Goal: Task Accomplishment & Management: Use online tool/utility

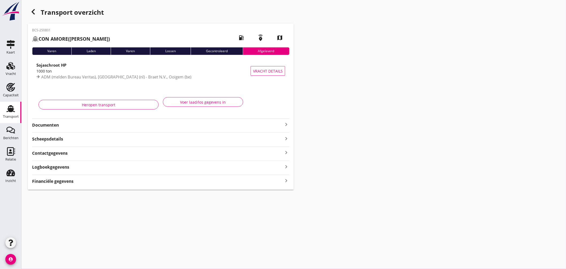
click at [7, 111] on use at bounding box center [10, 108] width 9 height 7
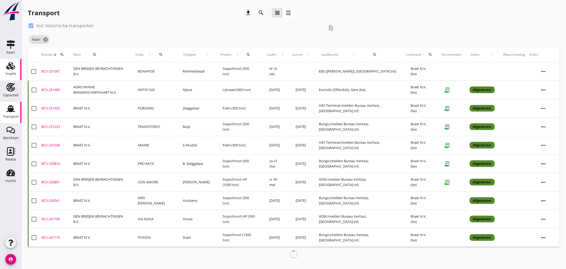
click at [15, 65] on div "Vracht" at bounding box center [10, 65] width 13 height 9
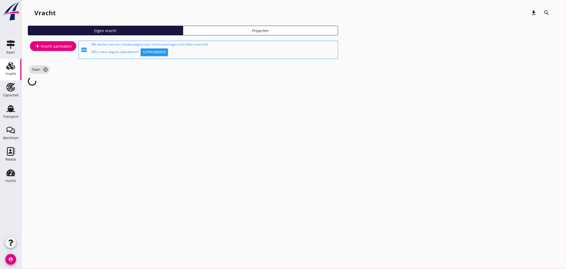
click at [62, 43] on div "add Vracht aanmaken" at bounding box center [53, 46] width 38 height 6
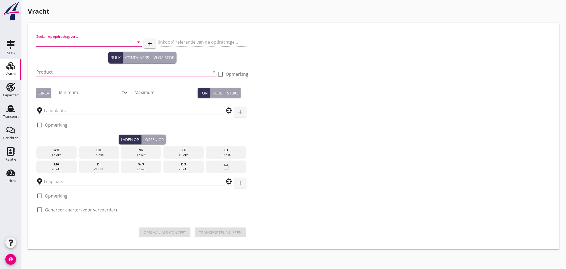
click at [72, 40] on input "Zoeken op opdrachtgever..." at bounding box center [81, 42] width 90 height 9
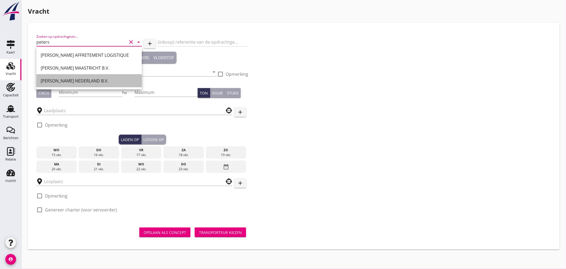
click at [71, 78] on div "PETERSON NEDERLAND B.V." at bounding box center [89, 81] width 97 height 6
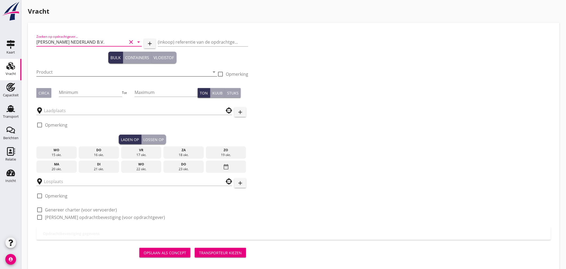
type input "PETERSON NEDERLAND B.V."
click at [57, 74] on input "Product" at bounding box center [122, 72] width 173 height 9
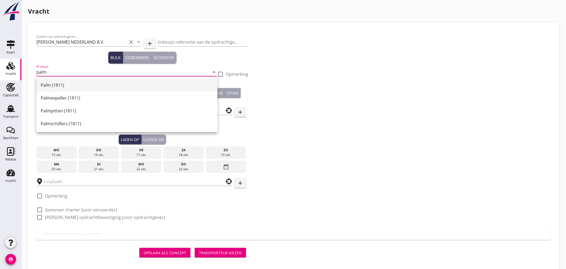
click at [58, 84] on div "Palm (1811)" at bounding box center [127, 85] width 172 height 6
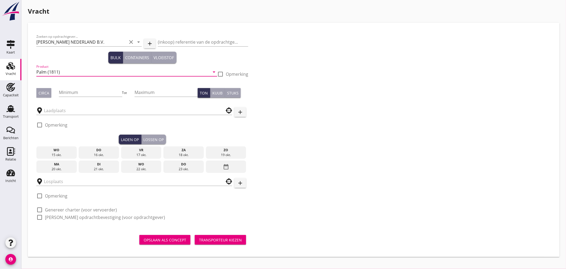
type input "Palm (1811)"
click at [48, 94] on div "Circa" at bounding box center [43, 93] width 11 height 6
click at [86, 95] on input "Minimum" at bounding box center [90, 92] width 63 height 9
type input "1000"
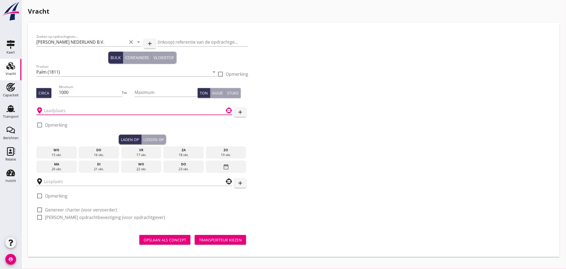
click at [78, 107] on input "text" at bounding box center [130, 110] width 173 height 9
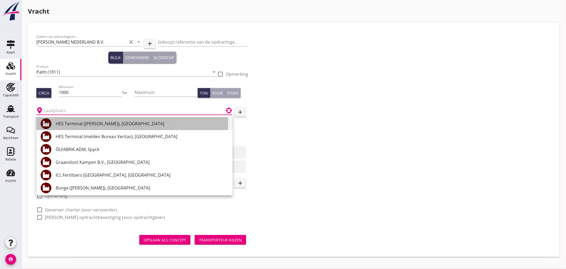
click at [93, 126] on div "HES Terminal ([PERSON_NAME]), [GEOGRAPHIC_DATA]" at bounding box center [142, 123] width 172 height 6
type input "HES Terminal ([PERSON_NAME]), [GEOGRAPHIC_DATA]"
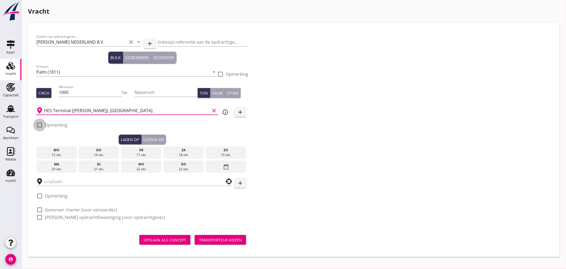
click at [40, 127] on div at bounding box center [39, 124] width 9 height 9
checkbox input "true"
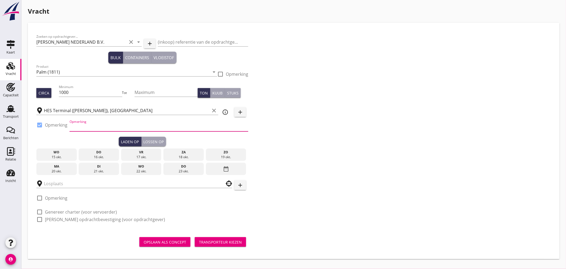
click at [77, 130] on input "Opmerking" at bounding box center [159, 127] width 179 height 9
type input "Ex. ROSTRUM SCEPTIC, Westhaven"
click at [151, 155] on div "17 okt." at bounding box center [141, 157] width 38 height 5
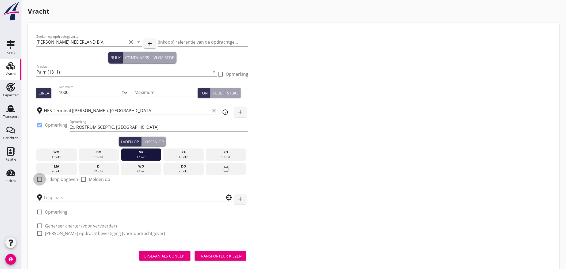
click at [41, 179] on div at bounding box center [39, 179] width 9 height 9
checkbox input "true"
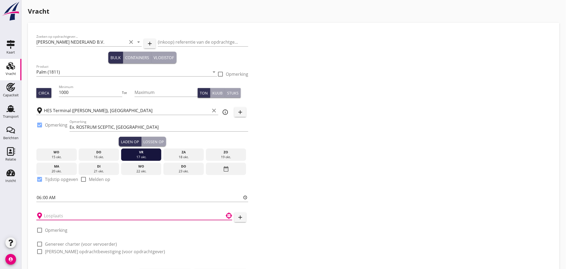
click at [59, 213] on input "text" at bounding box center [130, 215] width 173 height 9
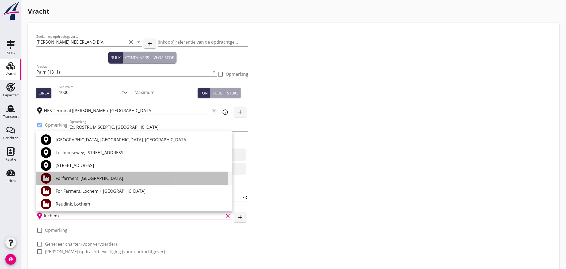
click at [89, 177] on div "Forfarmers, [GEOGRAPHIC_DATA]" at bounding box center [142, 178] width 172 height 6
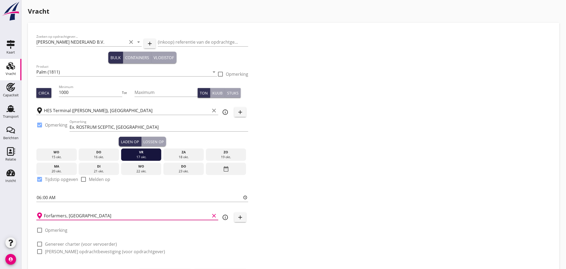
scroll to position [28, 0]
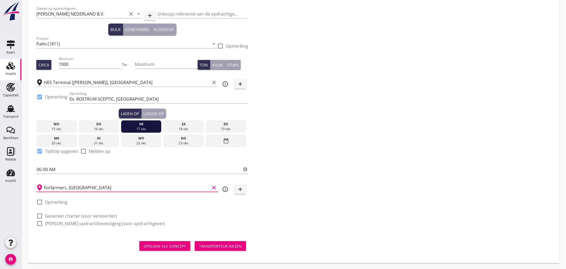
type input "Forfarmers, [GEOGRAPHIC_DATA]"
drag, startPoint x: 75, startPoint y: 215, endPoint x: 78, endPoint y: 217, distance: 3.2
click at [76, 215] on label "Genereer charter (voor vervoerder)" at bounding box center [81, 215] width 72 height 5
checkbox input "true"
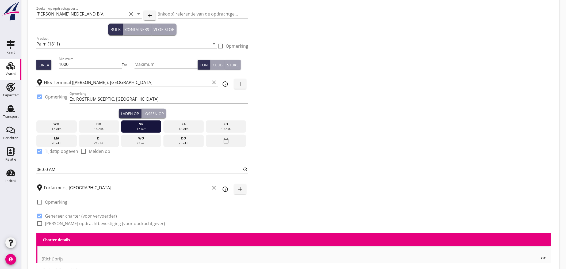
checkbox input "true"
drag, startPoint x: 79, startPoint y: 221, endPoint x: 102, endPoint y: 218, distance: 22.7
click at [80, 221] on label "Genereer opdrachtbevestiging (voor opdrachtgever)" at bounding box center [105, 223] width 120 height 5
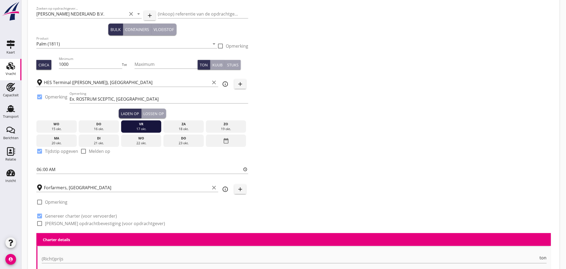
checkbox input "true"
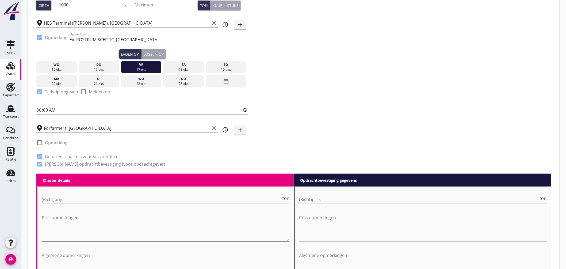
scroll to position [206, 0]
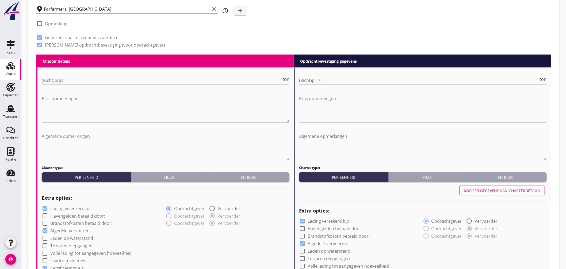
click at [262, 179] on div "En bloc" at bounding box center [248, 177] width 77 height 6
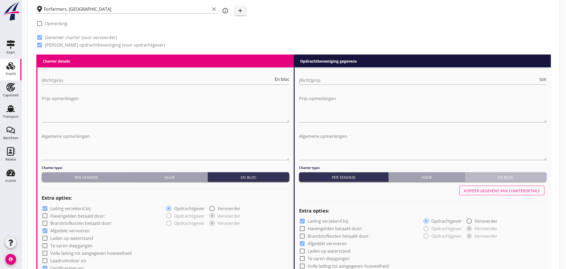
click at [490, 177] on div "En bloc" at bounding box center [505, 177] width 77 height 6
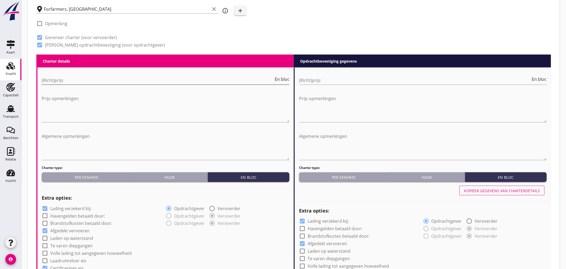
click at [83, 80] on input "(Richt)prijs" at bounding box center [158, 80] width 232 height 9
type input "7000"
click at [321, 78] on input "(Richt)prijs" at bounding box center [415, 80] width 232 height 9
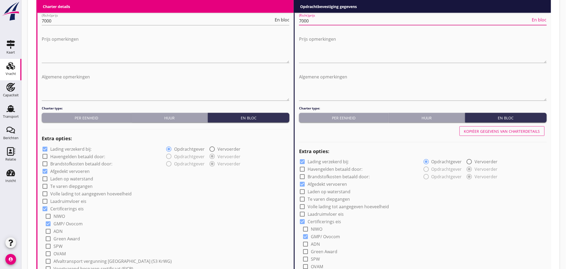
scroll to position [295, 0]
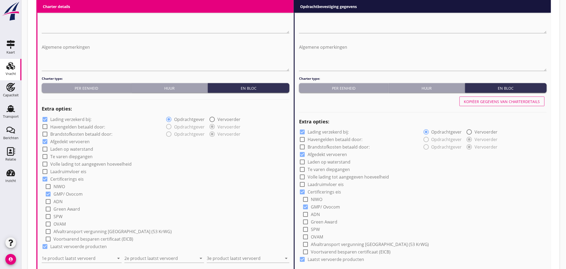
type input "7000"
click at [73, 118] on label "Lading verzekerd bij:" at bounding box center [70, 119] width 41 height 5
checkbox input "false"
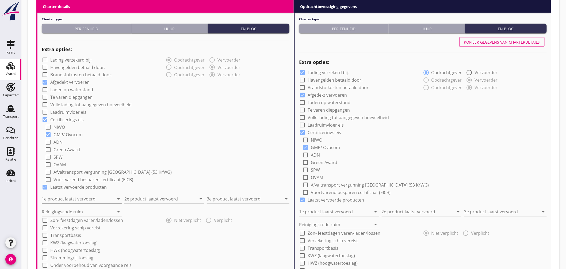
click at [91, 201] on input "1e product laatst vervoerd" at bounding box center [78, 199] width 72 height 9
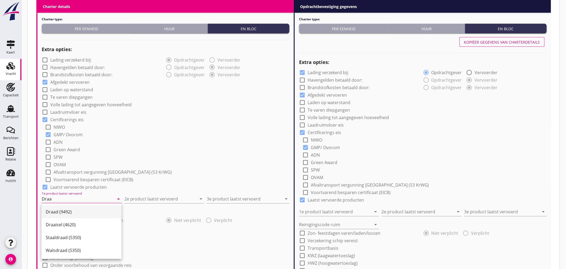
click at [70, 213] on div "Draad (9492)" at bounding box center [81, 212] width 71 height 6
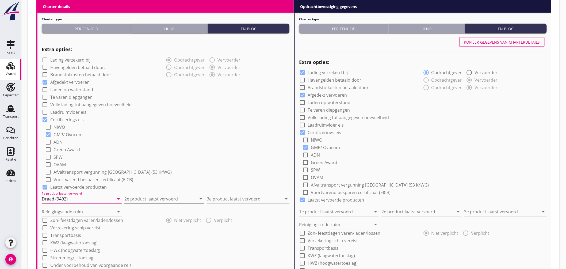
type input "Draad (9492)"
click at [134, 200] on input "2e product laatst vervoerd" at bounding box center [160, 199] width 72 height 9
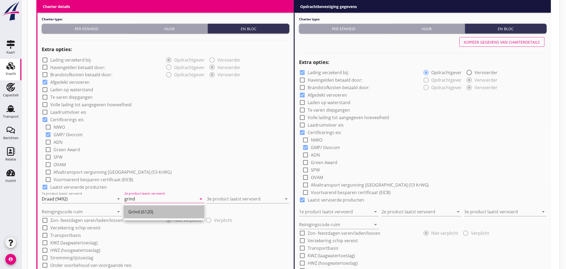
click at [137, 209] on div "Grind (6120)" at bounding box center [163, 212] width 71 height 6
type input "Grind (6120)"
click at [215, 195] on input "3e product laatst vervoerd" at bounding box center [244, 199] width 75 height 9
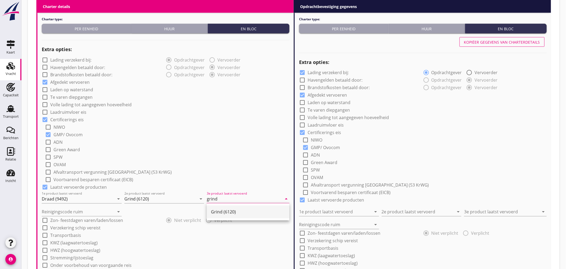
click at [222, 209] on div "Grind (6120)" at bounding box center [248, 212] width 74 height 6
type input "Grind (6120)"
click at [79, 210] on input "Reinigingscode ruim" at bounding box center [78, 211] width 72 height 9
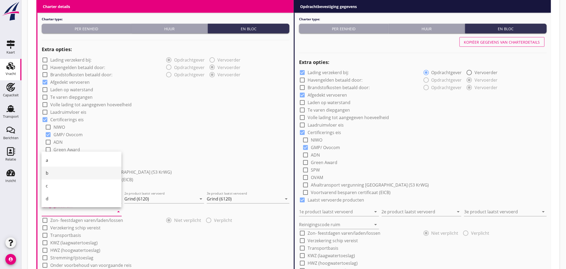
click at [57, 172] on div "b" at bounding box center [81, 173] width 71 height 6
type input "b"
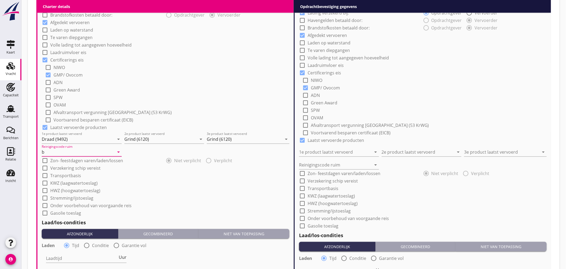
scroll to position [444, 0]
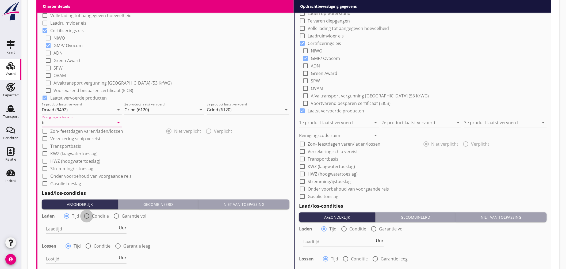
click at [88, 216] on div at bounding box center [86, 215] width 9 height 9
radio input "false"
radio input "true"
click at [83, 230] on div at bounding box center [103, 228] width 114 height 9
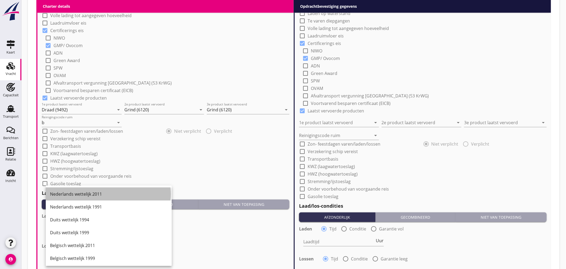
click at [95, 195] on div "Nederlands wettelijk 2011" at bounding box center [108, 194] width 117 height 6
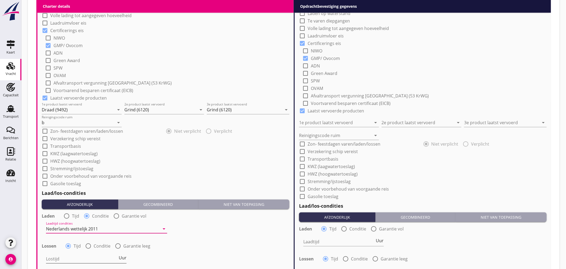
scroll to position [503, 0]
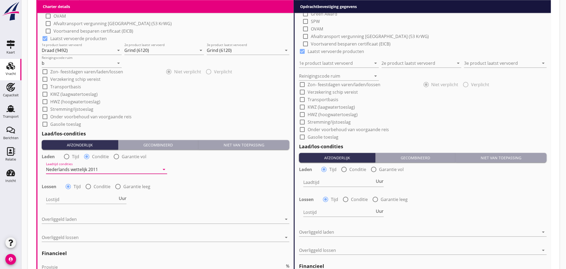
click at [89, 186] on div at bounding box center [88, 186] width 9 height 9
radio input "false"
radio input "true"
click at [91, 197] on div at bounding box center [103, 199] width 114 height 9
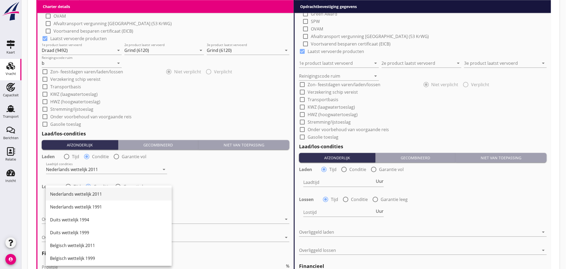
click at [94, 196] on div "Nederlands wettelijk 2011" at bounding box center [108, 194] width 117 height 6
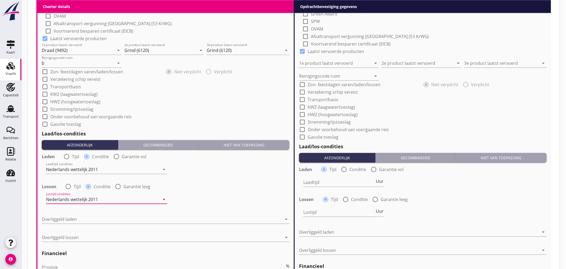
click at [86, 221] on div at bounding box center [162, 219] width 240 height 9
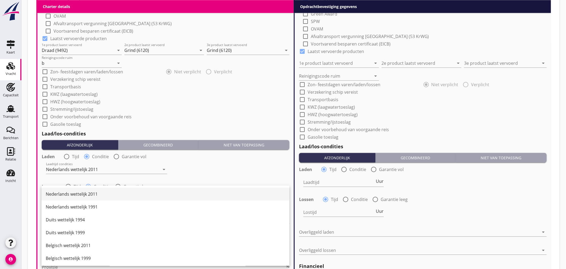
click at [96, 194] on div "Nederlands wettelijk 2011" at bounding box center [165, 194] width 239 height 6
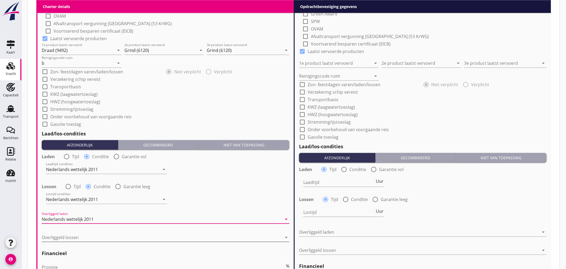
click at [87, 237] on div at bounding box center [162, 237] width 240 height 9
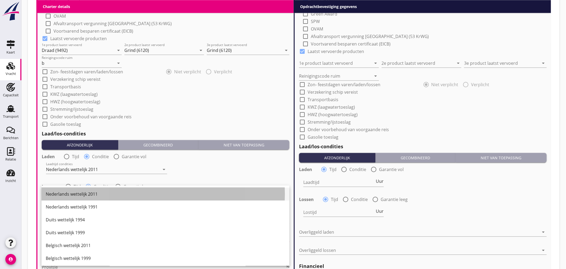
click at [94, 194] on div "Nederlands wettelijk 2011" at bounding box center [165, 194] width 239 height 6
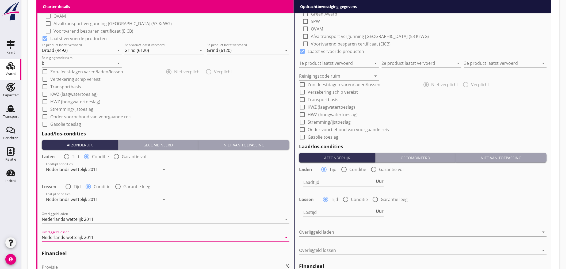
scroll to position [592, 0]
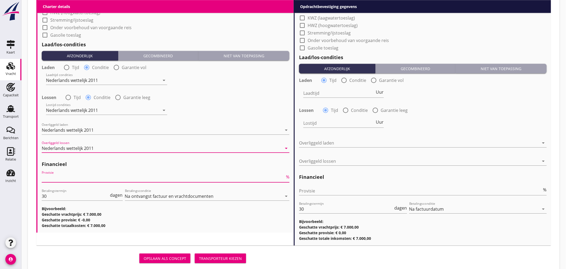
click at [57, 179] on input "Provisie" at bounding box center [163, 178] width 243 height 9
type input "5"
click at [310, 190] on input "Provisie" at bounding box center [420, 190] width 243 height 9
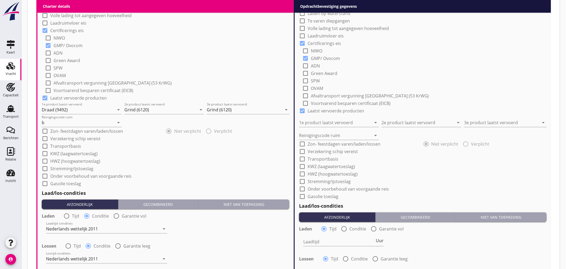
scroll to position [355, 0]
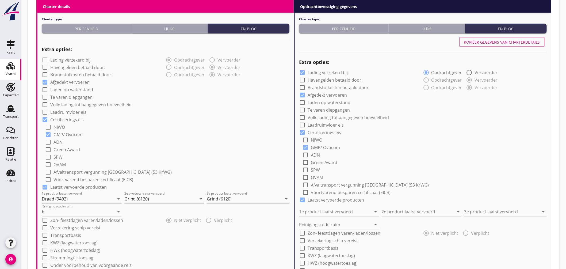
type input "2.50"
click at [494, 45] on button "Kopiëer gegevens van charterdetails" at bounding box center [501, 42] width 85 height 10
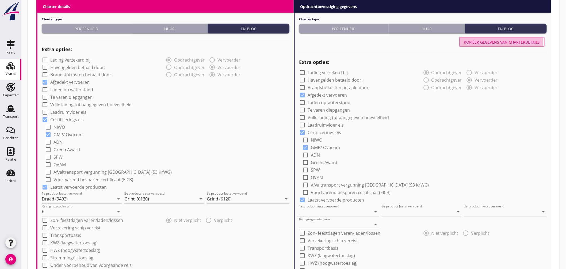
checkbox input "false"
type input "Draad (9492)"
type input "Grind (6120)"
type input "b"
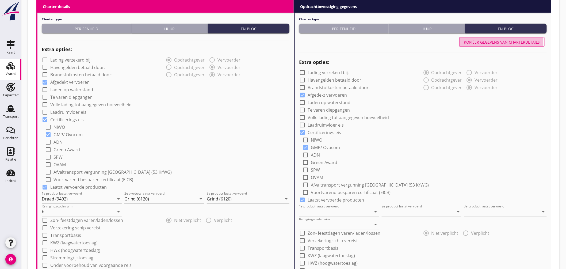
radio input "false"
radio input "true"
radio input "false"
radio input "true"
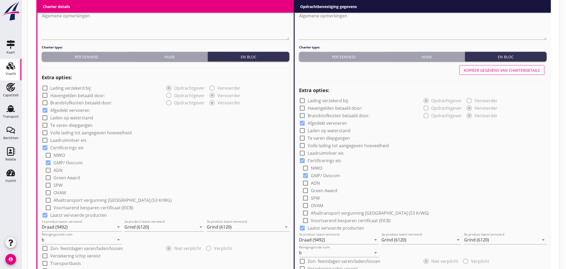
scroll to position [416, 0]
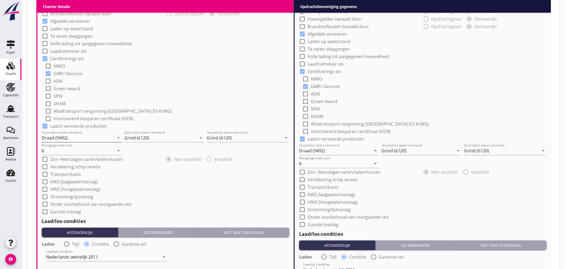
click at [79, 138] on input "Draad (9492)" at bounding box center [78, 138] width 72 height 9
click at [68, 159] on div "Walsdraad (5350)" at bounding box center [81, 163] width 71 height 13
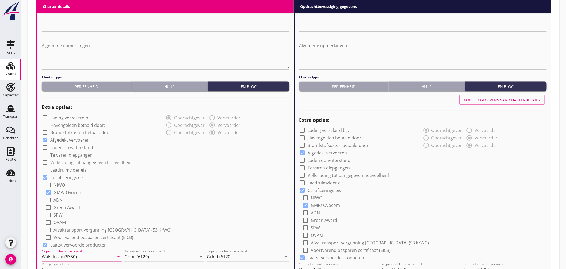
type input "Walsdraad (5350)"
click at [521, 94] on div "Kopiëer gegevens van charterdetails" at bounding box center [423, 99] width 248 height 13
click at [518, 96] on button "Kopiëer gegevens van charterdetails" at bounding box center [501, 100] width 85 height 10
type input "Walsdraad (5350)"
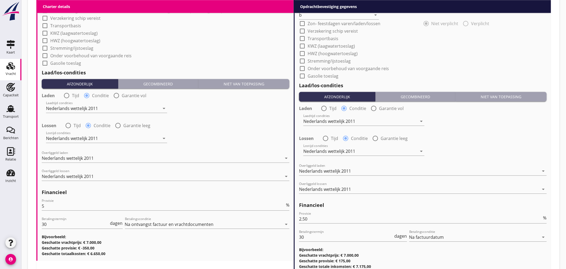
scroll to position [605, 0]
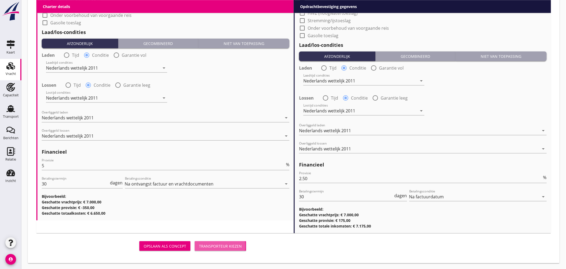
drag, startPoint x: 229, startPoint y: 243, endPoint x: 239, endPoint y: 113, distance: 130.3
click at [229, 244] on div "Transporteur kiezen" at bounding box center [220, 246] width 43 height 6
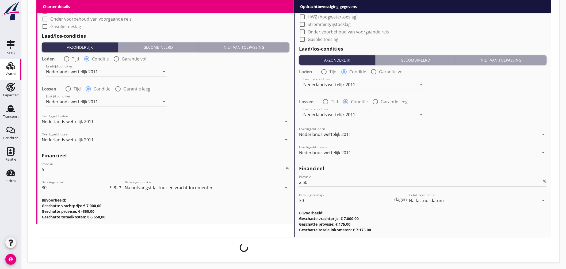
scroll to position [600, 0]
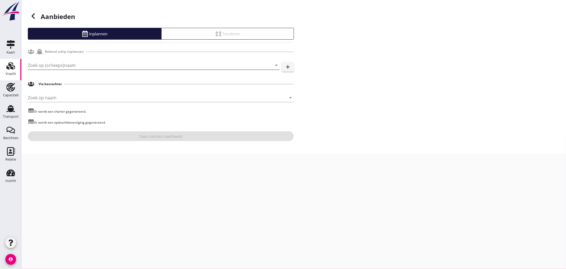
click at [109, 65] on input "Zoek op (scheeps)naam" at bounding box center [146, 65] width 237 height 9
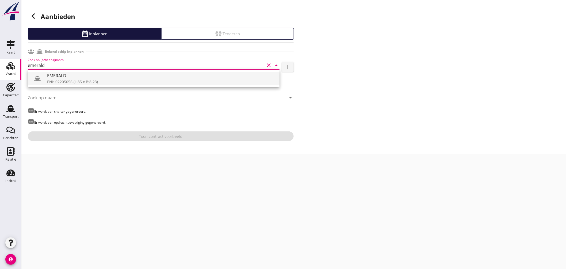
click at [74, 80] on div "ENI: 02205056 (L:85 x B:8.23)" at bounding box center [161, 82] width 228 height 6
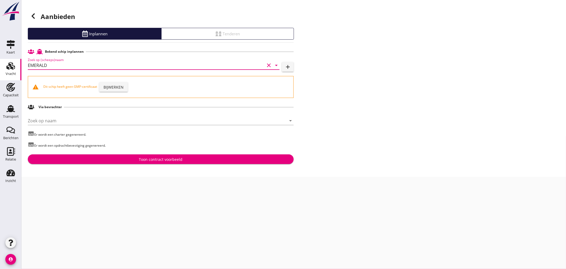
click at [61, 66] on input "EMERALD" at bounding box center [146, 65] width 237 height 9
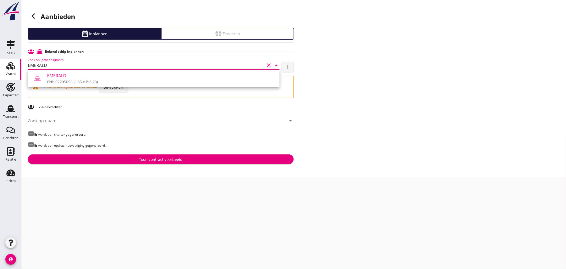
type input "EMERALD"
click at [269, 64] on icon "clear" at bounding box center [268, 65] width 6 height 6
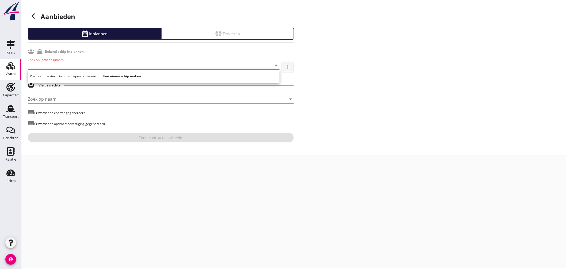
click at [87, 66] on input "Zoek op (scheeps)naam" at bounding box center [146, 65] width 237 height 9
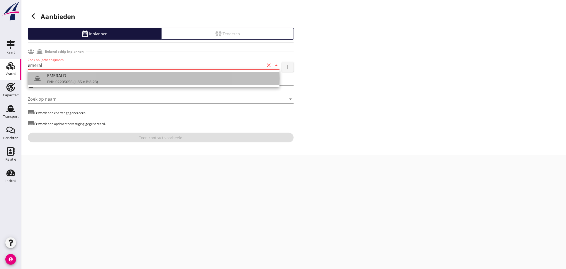
click at [74, 82] on div "ENI: 02205056 (L:85 x B:8.23)" at bounding box center [161, 82] width 228 height 6
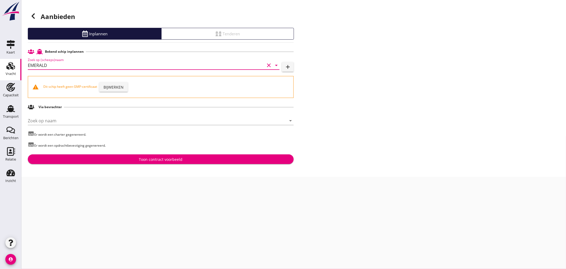
type input "EMERALD"
click at [112, 85] on div "Bijwerken" at bounding box center [113, 87] width 20 height 6
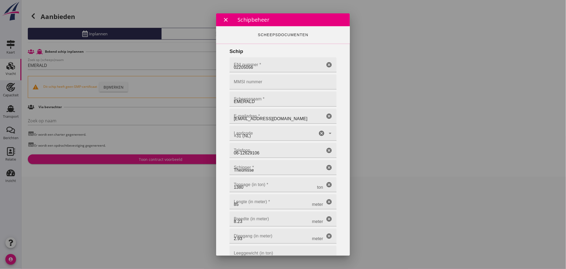
type input "02205056"
type input "EMERALD"
type input "theunisse.hartman@live.nl"
type input "+31 (NL)"
type input "06-12629106"
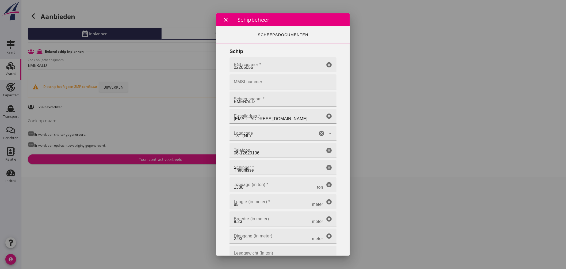
type input "Theunisse"
type input "1380"
type input "85"
type input "8.23"
type input "2.93"
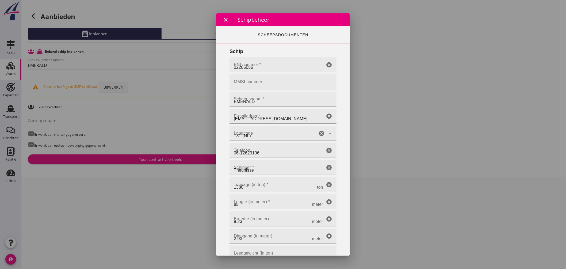
type input "EOC"
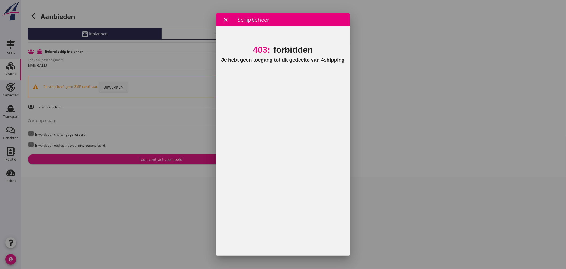
click at [384, 85] on div at bounding box center [283, 134] width 566 height 269
click at [226, 18] on icon "close" at bounding box center [225, 20] width 6 height 6
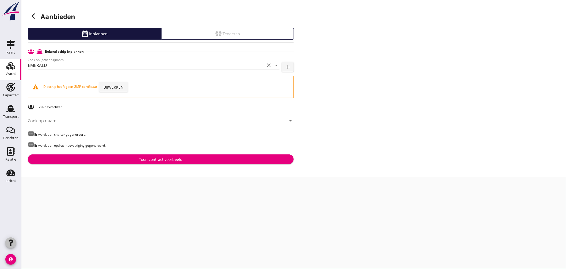
click at [11, 239] on div "button" at bounding box center [10, 242] width 11 height 11
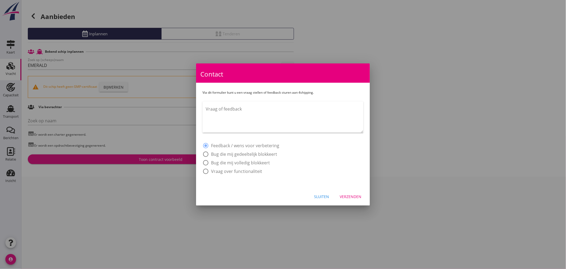
click at [257, 109] on textarea "Vraag of feedback" at bounding box center [285, 119] width 158 height 28
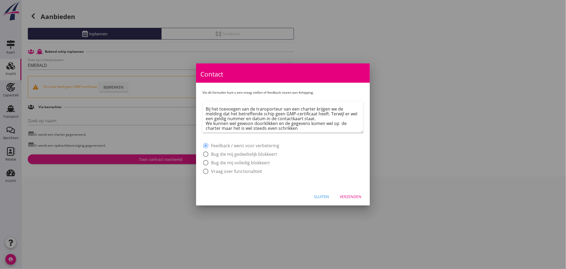
type textarea "Bij het toevoegen van de transporteur van een charter krijgen we de melding dat…"
click at [250, 152] on label "Bug die mij gedeeltelijk blokkeert" at bounding box center [244, 153] width 66 height 5
radio input "false"
radio input "true"
click at [347, 195] on div "Verzenden" at bounding box center [351, 197] width 22 height 6
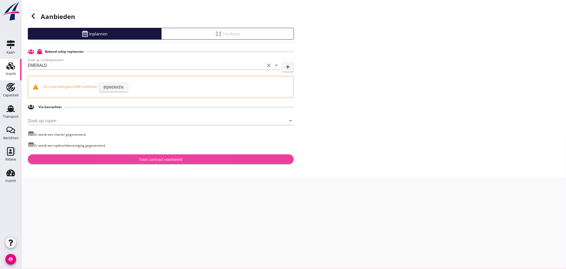
click at [159, 159] on div "Toon contract voorbeeld" at bounding box center [161, 159] width 44 height 6
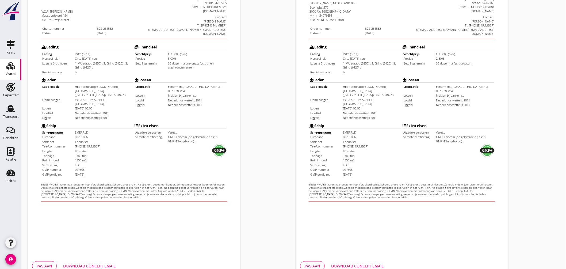
scroll to position [127, 0]
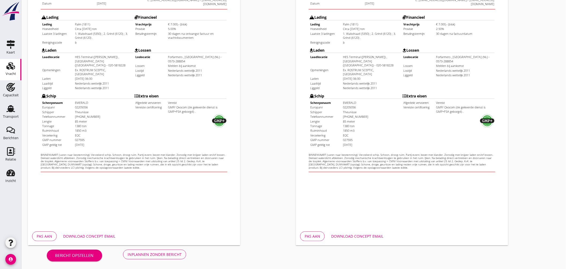
click at [95, 236] on div "Download concept email" at bounding box center [89, 236] width 52 height 6
click at [351, 236] on div "Download concept email" at bounding box center [357, 236] width 52 height 6
click at [148, 253] on div "Inplannen zonder bericht" at bounding box center [155, 254] width 54 height 6
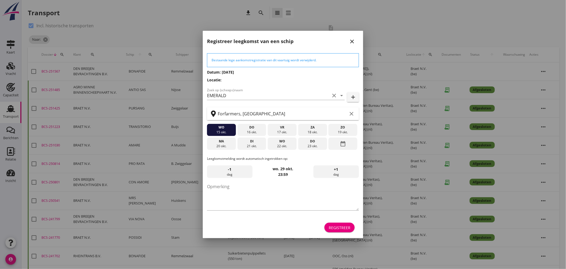
click at [257, 144] on div "21 okt." at bounding box center [251, 146] width 26 height 5
click at [341, 226] on div "Registreer" at bounding box center [340, 228] width 22 height 6
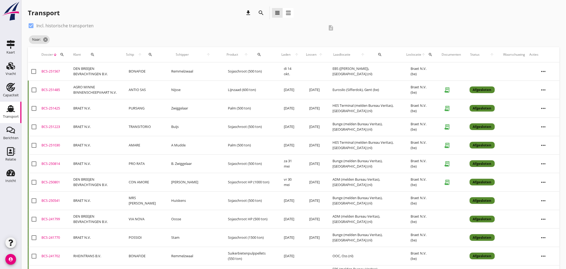
click at [33, 25] on div at bounding box center [30, 25] width 9 height 9
checkbox input "false"
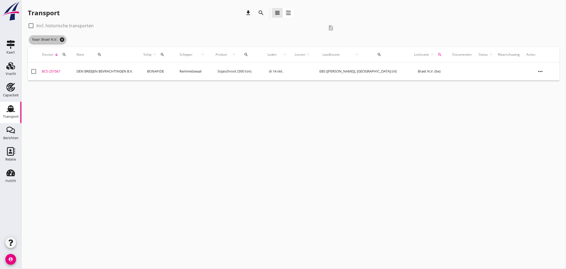
click at [63, 38] on icon "cancel" at bounding box center [61, 39] width 5 height 5
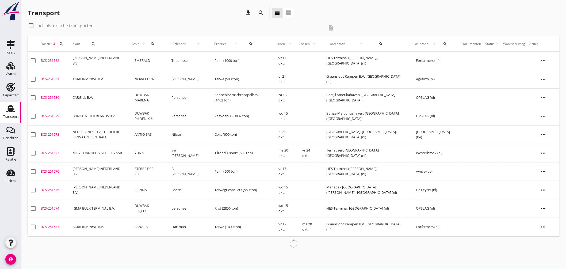
click at [165, 60] on td "EMERALD" at bounding box center [146, 61] width 37 height 18
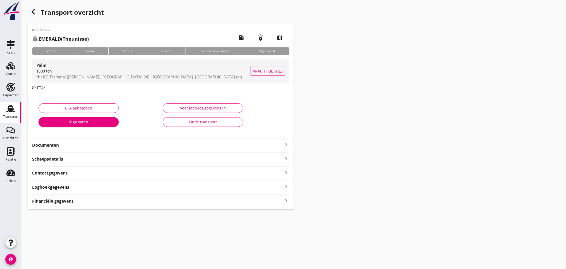
click at [161, 74] on span "HES Terminal (melden Peterson), Amsterdam (nl) - Forfarmers, Lochem (nl)" at bounding box center [141, 76] width 201 height 5
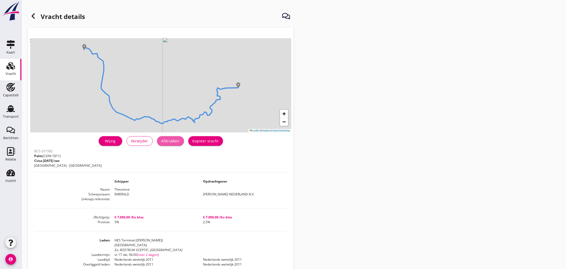
drag, startPoint x: 178, startPoint y: 141, endPoint x: 430, endPoint y: 233, distance: 269.1
click at [178, 142] on div "Afdrukken" at bounding box center [170, 141] width 18 height 6
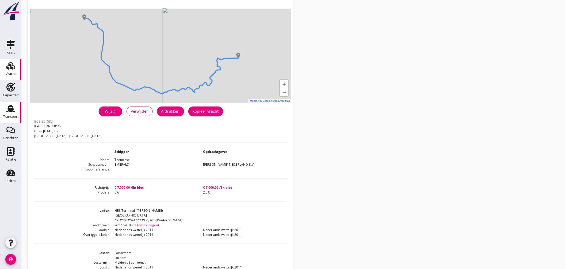
click at [16, 108] on div "Transport" at bounding box center [10, 108] width 13 height 9
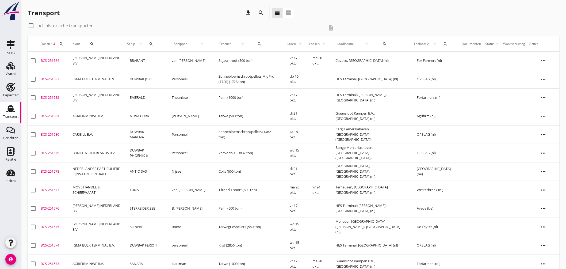
click at [53, 170] on div "BCS-251578" at bounding box center [55, 171] width 28 height 5
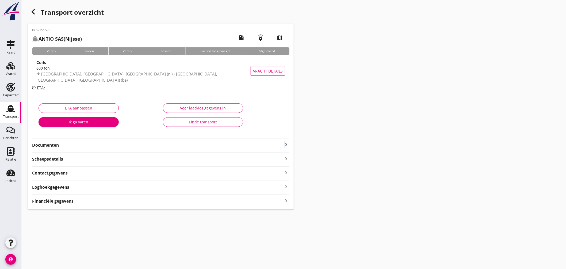
click at [285, 142] on icon "keyboard_arrow_right" at bounding box center [286, 144] width 6 height 6
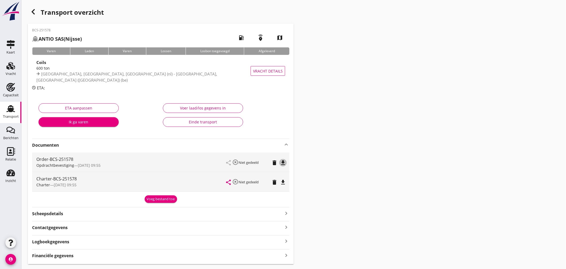
click at [282, 159] on icon "file_download" at bounding box center [283, 162] width 6 height 6
click at [282, 184] on icon "file_download" at bounding box center [283, 182] width 6 height 6
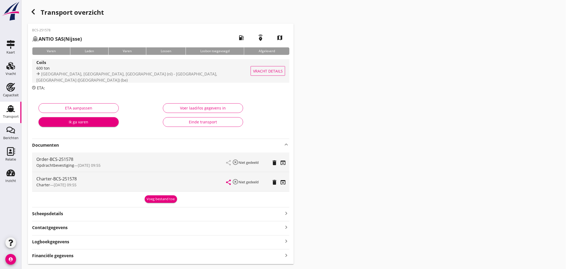
click at [142, 65] on div "Coils" at bounding box center [146, 62] width 221 height 6
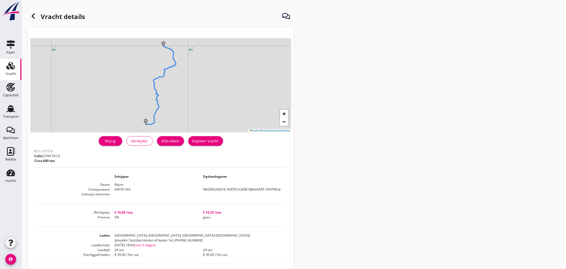
click at [177, 138] on div "Afdrukken" at bounding box center [170, 141] width 18 height 6
click at [14, 109] on icon "Transport" at bounding box center [10, 108] width 9 height 9
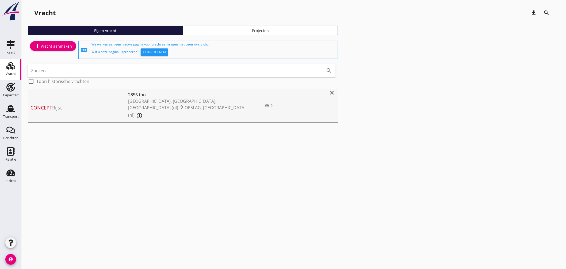
click at [12, 68] on use at bounding box center [10, 65] width 9 height 7
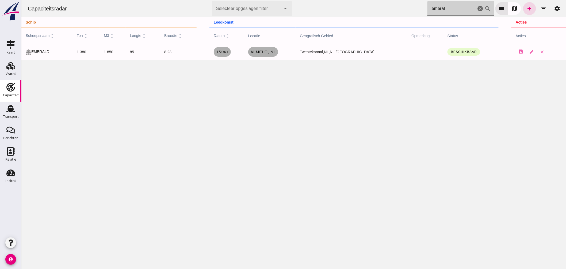
type input "emeral"
click at [477, 9] on icon "cancel" at bounding box center [480, 8] width 6 height 6
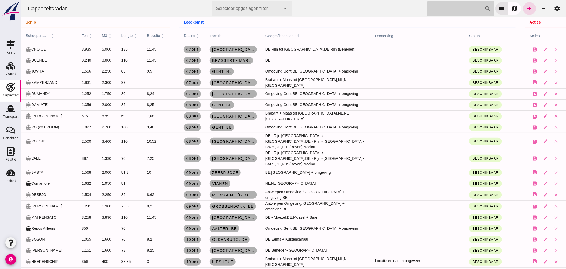
click at [441, 12] on input "[PERSON_NAME] op scheepsnaam" at bounding box center [455, 8] width 57 height 15
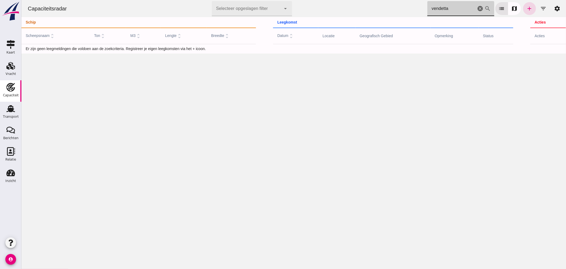
drag, startPoint x: 446, startPoint y: 9, endPoint x: 289, endPoint y: -20, distance: 160.3
click at [289, 0] on html "Capaciteitsradar Selecteer opgeslagen filter Selecteer opgeslagen filter cancel…" at bounding box center [293, 134] width 544 height 269
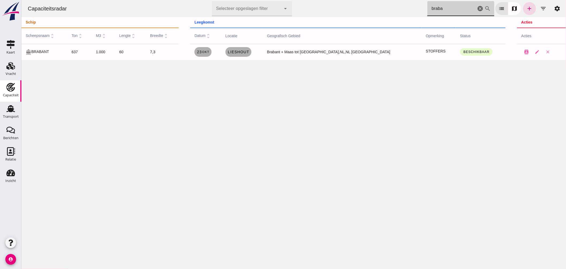
drag, startPoint x: 388, startPoint y: 10, endPoint x: 376, endPoint y: 7, distance: 12.9
click at [379, 7] on div "Capaciteitsradar Selecteer opgeslagen filter Selecteer opgeslagen filter cancel…" at bounding box center [293, 8] width 540 height 17
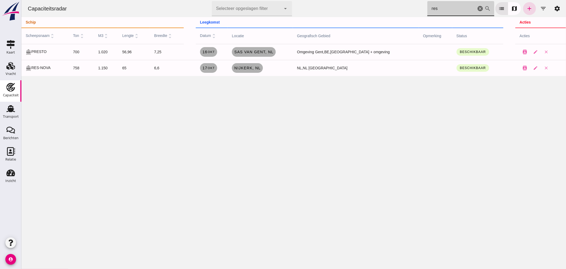
type input "res"
drag, startPoint x: 395, startPoint y: 6, endPoint x: 388, endPoint y: 7, distance: 7.0
click at [393, 6] on div "Capaciteitsradar Selecteer opgeslagen filter Selecteer opgeslagen filter cancel…" at bounding box center [293, 8] width 540 height 17
click at [526, 7] on icon "add" at bounding box center [529, 8] width 6 height 6
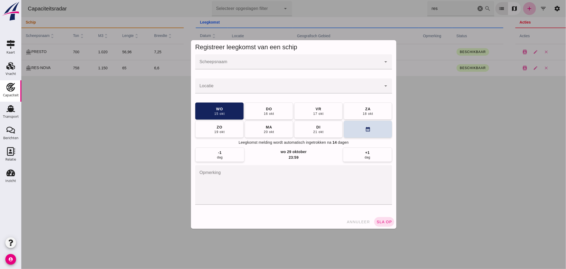
click at [241, 64] on input "Scheepsnaam" at bounding box center [288, 64] width 186 height 6
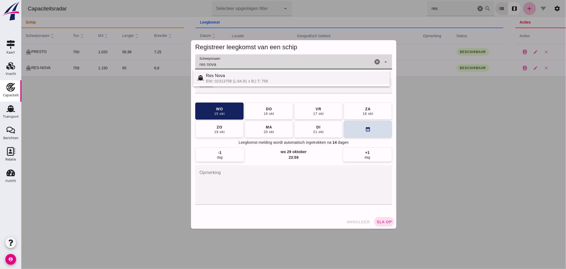
click at [228, 78] on div "Res Nova" at bounding box center [296, 75] width 180 height 6
type input "Res Nova"
click at [347, 60] on div "Res Nova Res Nova" at bounding box center [284, 61] width 178 height 15
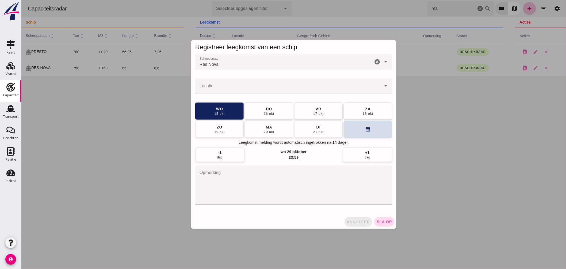
drag, startPoint x: 358, startPoint y: 218, endPoint x: 354, endPoint y: 215, distance: 5.1
click at [358, 219] on button "annuleer" at bounding box center [358, 222] width 28 height 10
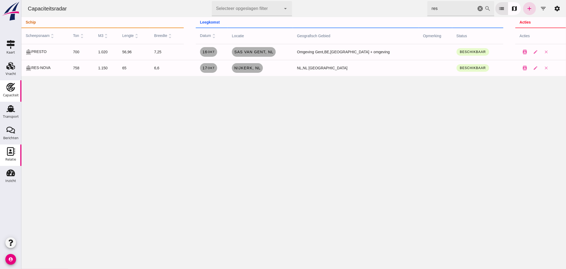
click at [12, 150] on icon "Relatie" at bounding box center [10, 151] width 9 height 9
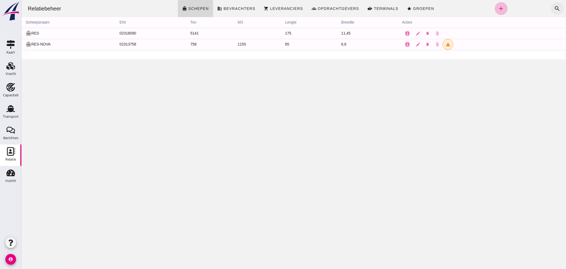
click at [554, 6] on icon "search" at bounding box center [557, 8] width 6 height 6
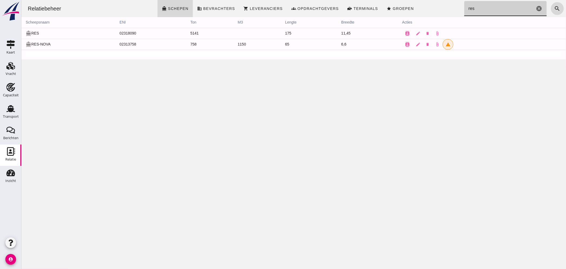
click at [492, 9] on input "res" at bounding box center [499, 8] width 71 height 15
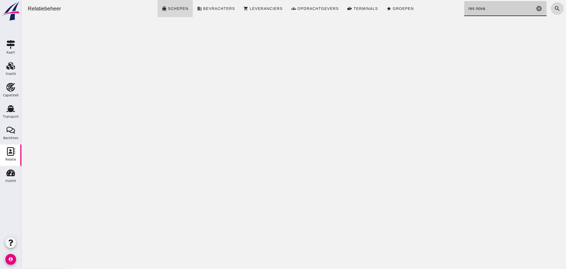
drag, startPoint x: 471, startPoint y: 6, endPoint x: 473, endPoint y: 2, distance: 4.4
click at [471, 6] on input "res nova" at bounding box center [499, 8] width 71 height 15
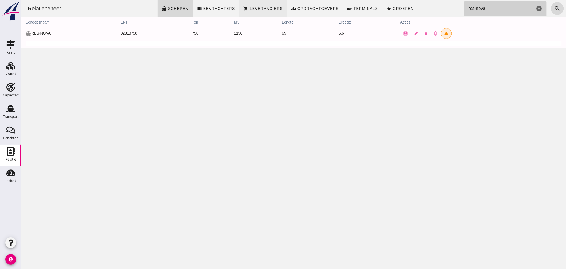
click at [280, 3] on div "Relatiebeheer directions_boat Schepen business Bevrachters shopping_cart Levera…" at bounding box center [293, 8] width 540 height 17
type input "fortuna"
drag, startPoint x: 439, startPoint y: 11, endPoint x: 306, endPoint y: 12, distance: 132.6
click at [310, 12] on div "Relatiebeheer directions_boat Schepen business Bevrachters shopping_cart Levera…" at bounding box center [293, 8] width 540 height 17
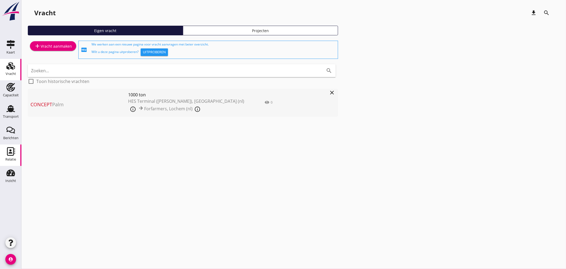
click at [13, 148] on use at bounding box center [11, 151] width 8 height 9
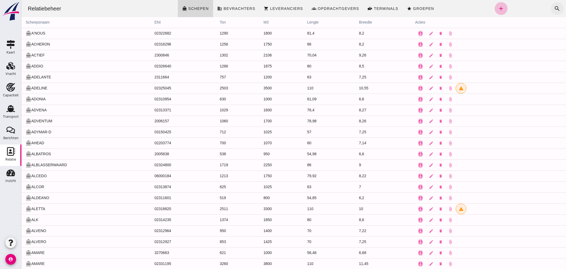
click at [554, 6] on icon "search" at bounding box center [557, 8] width 6 height 6
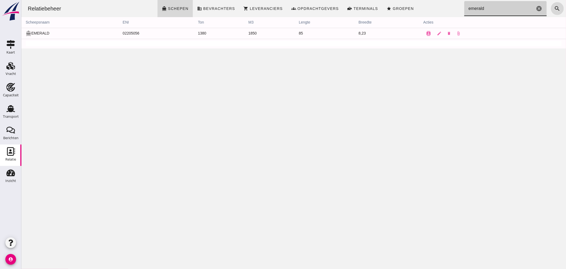
type input "emerald"
click at [47, 33] on td "directions_boat EMERALD" at bounding box center [69, 33] width 97 height 11
click at [437, 33] on icon "edit" at bounding box center [439, 33] width 5 height 5
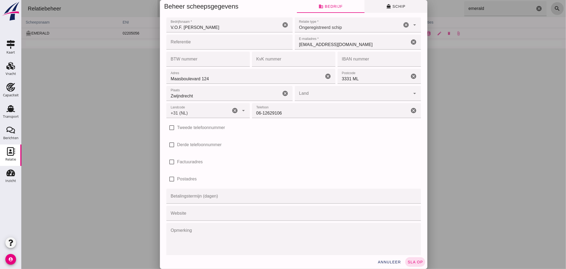
type input "+31 (NL)"
click at [391, 7] on span "directions_boat Schip" at bounding box center [395, 6] width 19 height 5
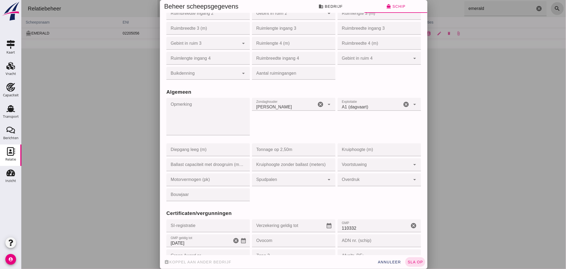
scroll to position [356, 0]
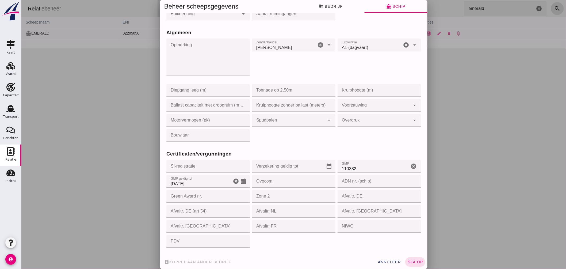
click at [10, 257] on icon "account_circle" at bounding box center [10, 259] width 11 height 11
click at [9, 241] on icon "button" at bounding box center [10, 242] width 6 height 6
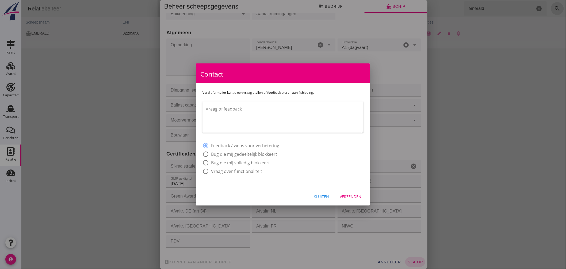
click at [249, 153] on label "Bug die mij gedeeltelijk blokkeert" at bounding box center [244, 153] width 66 height 5
radio input "false"
radio input "true"
click at [239, 122] on textarea "Vraag of feedback" at bounding box center [285, 119] width 158 height 28
type textarea "A"
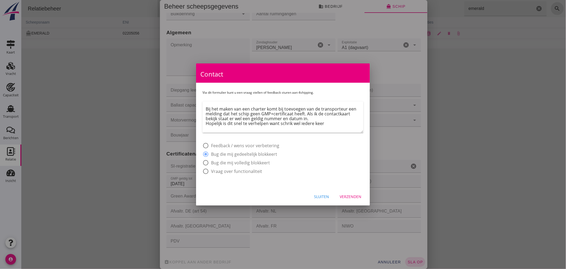
type textarea "Bij het maken van een charter komt bij toevoegen van de transporteur een meldin…"
drag, startPoint x: 277, startPoint y: 115, endPoint x: 396, endPoint y: 143, distance: 121.6
click at [396, 143] on div at bounding box center [283, 134] width 566 height 269
drag, startPoint x: 312, startPoint y: 71, endPoint x: 212, endPoint y: 67, distance: 99.5
click at [207, 67] on div "Contact" at bounding box center [283, 72] width 174 height 19
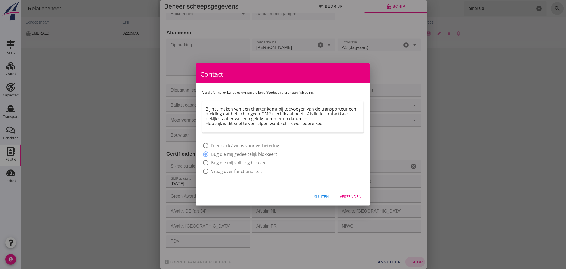
click at [319, 196] on div "Sluiten" at bounding box center [321, 197] width 15 height 6
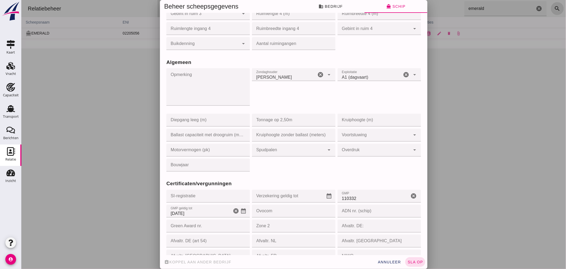
scroll to position [386, 0]
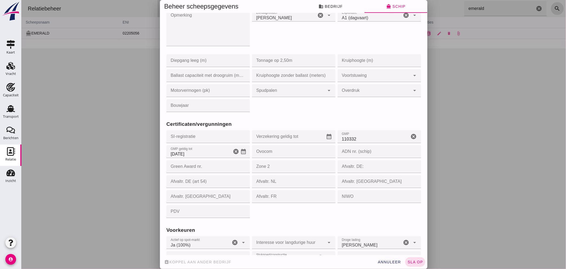
click at [352, 139] on input "110332" at bounding box center [373, 136] width 72 height 13
type input "027595"
click at [413, 258] on button "sla op" at bounding box center [415, 262] width 20 height 10
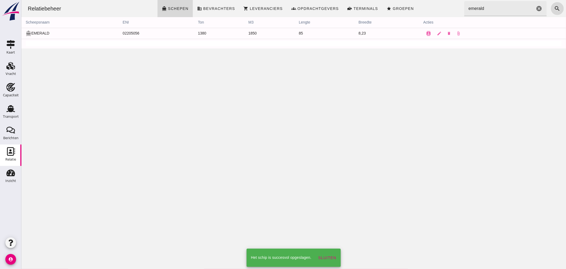
scroll to position [0, 0]
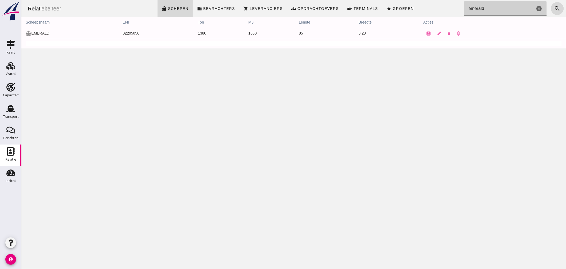
drag, startPoint x: 448, startPoint y: 3, endPoint x: 346, endPoint y: -2, distance: 101.7
click at [346, 0] on html "Relatiebeheer directions_boat Schepen business Bevrachters shopping_cart Levera…" at bounding box center [293, 134] width 544 height 269
click at [424, 32] on icon "contacts" at bounding box center [425, 33] width 5 height 5
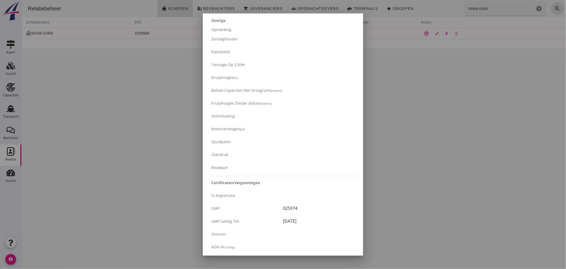
scroll to position [831, 0]
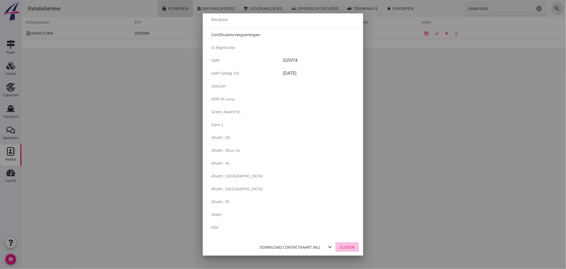
click at [342, 246] on div "Sluiten" at bounding box center [347, 247] width 15 height 6
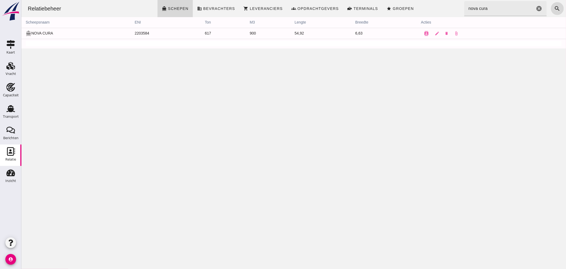
drag, startPoint x: 363, startPoint y: -13, endPoint x: 251, endPoint y: -22, distance: 111.9
click at [251, 0] on html "Relatiebeheer directions_boat Schepen business Bevrachters shopping_cart Levera…" at bounding box center [293, 134] width 544 height 269
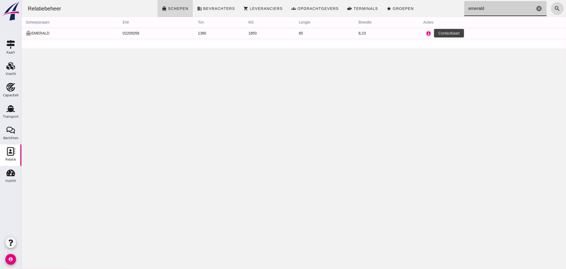
type input "emerald"
click at [426, 34] on icon "contacts" at bounding box center [428, 33] width 5 height 5
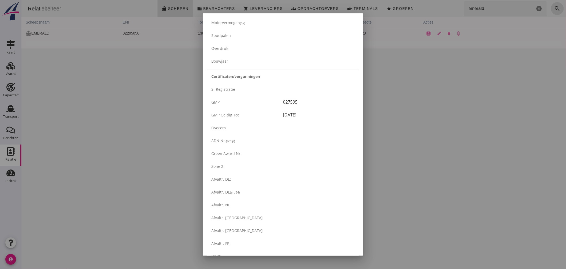
scroll to position [832, 0]
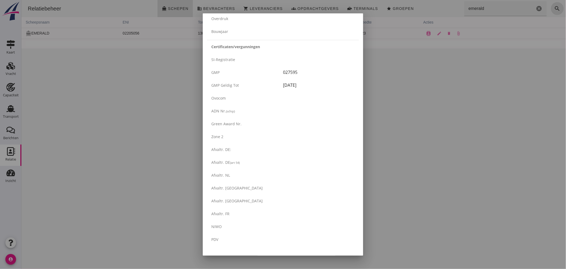
click at [382, 98] on div at bounding box center [283, 134] width 566 height 269
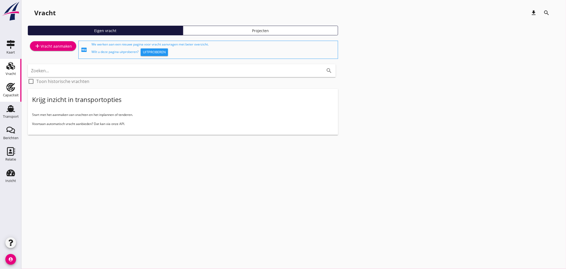
drag, startPoint x: 0, startPoint y: 0, endPoint x: 16, endPoint y: 88, distance: 89.7
click at [13, 87] on use at bounding box center [10, 87] width 9 height 9
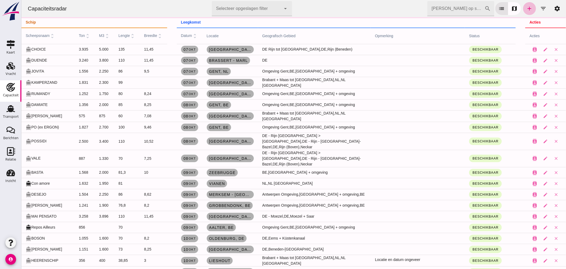
click at [441, 7] on input "[PERSON_NAME] op scheepsnaam" at bounding box center [455, 8] width 57 height 15
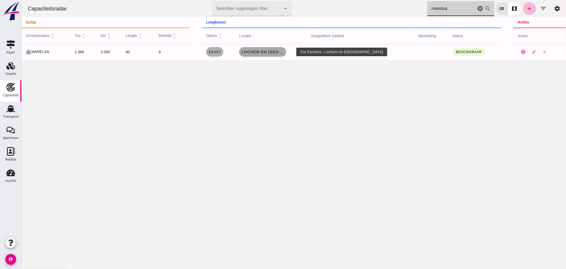
type input "marelsa"
click at [269, 53] on span "Lochem en [GEOGRAPHIC_DATA]" at bounding box center [262, 52] width 43 height 4
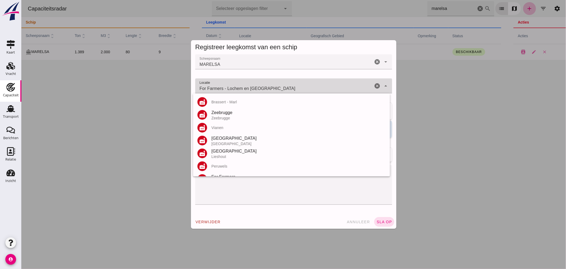
drag, startPoint x: 246, startPoint y: 87, endPoint x: 98, endPoint y: 74, distance: 149.0
click at [98, 74] on div "Registreer leegkomst van een schip Scheepsnaam Scheepsnaam MARELSA cancel arrow…" at bounding box center [293, 134] width 544 height 269
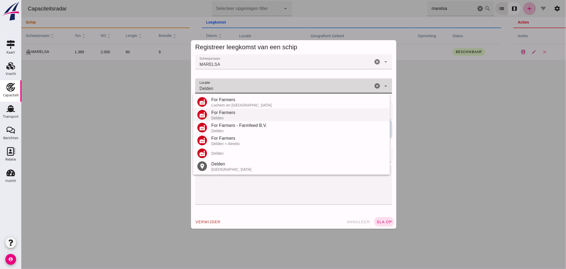
click at [230, 114] on div "For Farmers" at bounding box center [298, 112] width 174 height 6
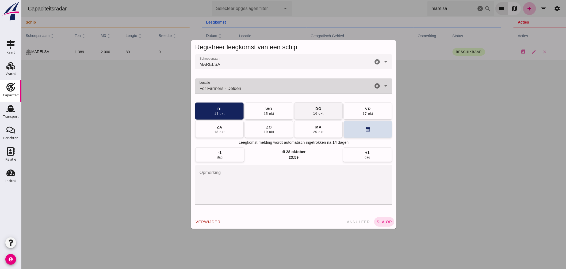
type input "For Farmers - Delden"
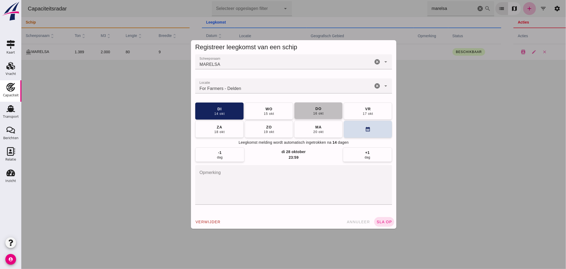
click at [330, 113] on button "[DATE]" at bounding box center [318, 110] width 48 height 17
click at [383, 222] on span "sla op" at bounding box center [384, 221] width 16 height 4
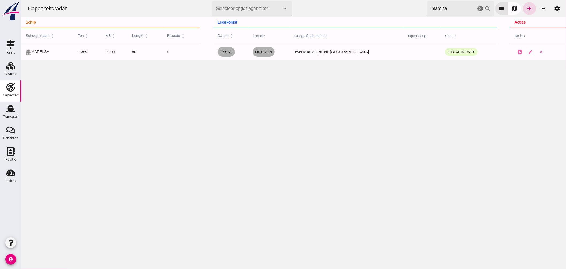
click at [463, 3] on input "marelsa" at bounding box center [451, 8] width 49 height 15
drag, startPoint x: 461, startPoint y: 12, endPoint x: 335, endPoint y: -4, distance: 126.9
click at [335, 0] on html "Capaciteitsradar Selecteer opgeslagen filter Selecteer opgeslagen filter cancel…" at bounding box center [293, 134] width 544 height 269
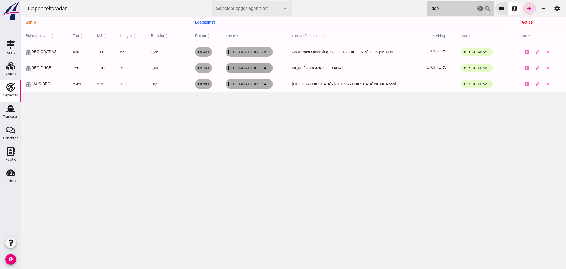
type input "deo"
click at [258, 66] on span "[GEOGRAPHIC_DATA] , de" at bounding box center [249, 68] width 43 height 4
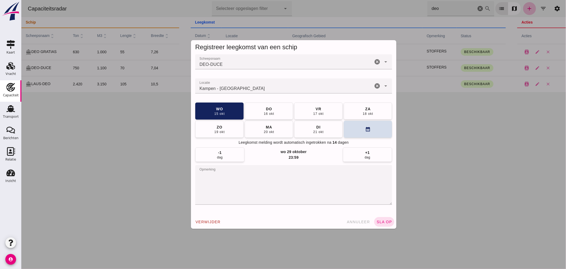
type input "DEO-DUCE"
click at [249, 68] on div "DEO-DUCE DEO-DUCE" at bounding box center [284, 61] width 178 height 15
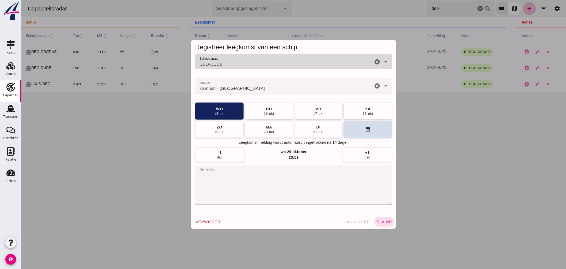
click at [245, 86] on input "Locatie" at bounding box center [284, 88] width 178 height 6
click at [243, 89] on input "Locatie" at bounding box center [284, 88] width 178 height 6
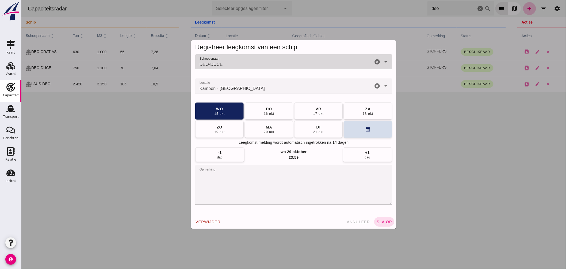
click at [243, 89] on input "Locatie" at bounding box center [284, 88] width 178 height 6
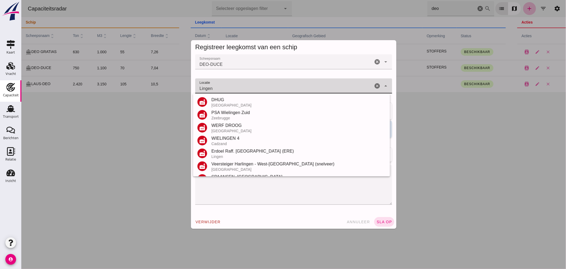
scroll to position [114, 0]
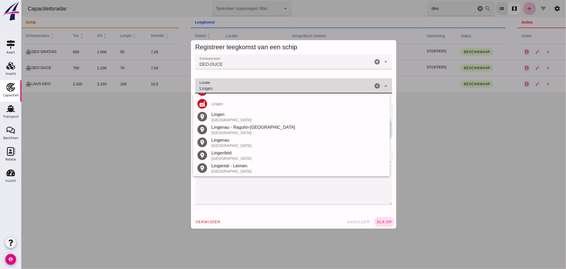
click at [225, 118] on div "[GEOGRAPHIC_DATA]" at bounding box center [298, 120] width 174 height 4
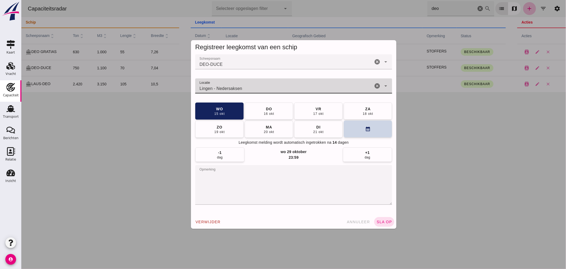
type input "Lingen - Nedersaksen"
click at [356, 131] on button "calendar_month" at bounding box center [367, 128] width 48 height 17
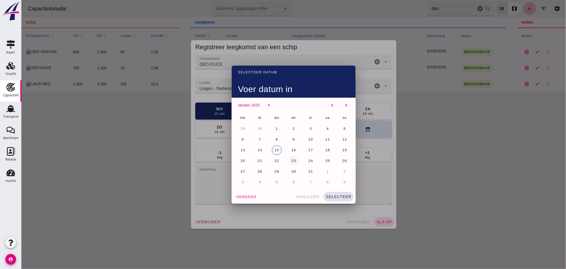
click at [288, 158] on button "23" at bounding box center [293, 161] width 10 height 10
click at [330, 193] on button "selecteer" at bounding box center [338, 197] width 30 height 10
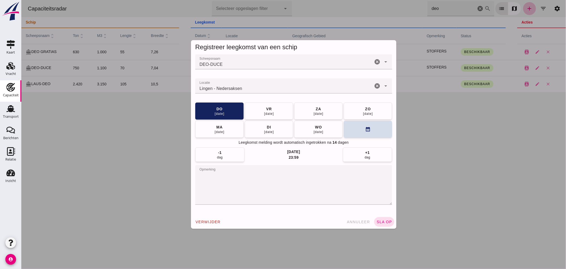
click at [378, 218] on button "sla op" at bounding box center [384, 222] width 20 height 10
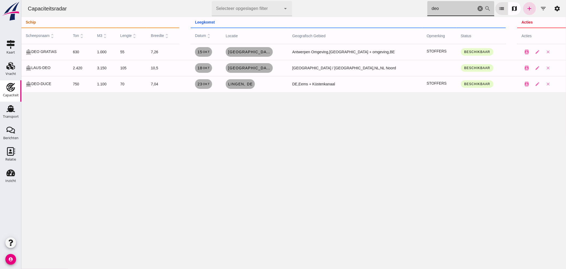
drag, startPoint x: 438, startPoint y: 7, endPoint x: 324, endPoint y: 2, distance: 114.5
click at [344, 5] on div "Capaciteitsradar Selecteer opgeslagen filter Selecteer opgeslagen filter cancel…" at bounding box center [293, 8] width 540 height 17
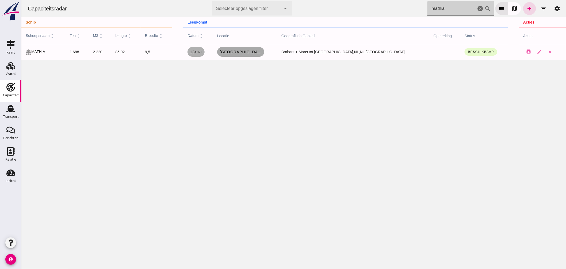
type input "mathia"
click at [252, 52] on span "[GEOGRAPHIC_DATA] , [GEOGRAPHIC_DATA]" at bounding box center [240, 52] width 43 height 4
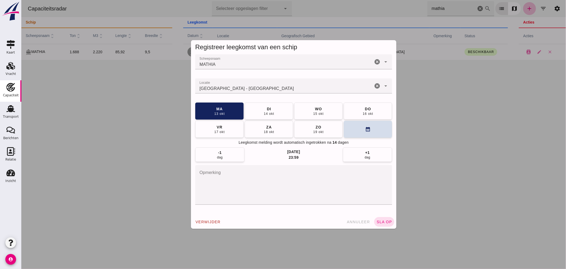
click at [250, 89] on input "Locatie" at bounding box center [284, 88] width 178 height 6
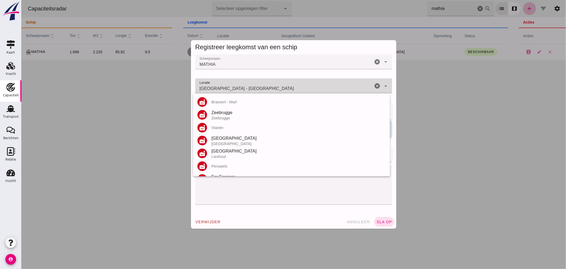
click at [250, 89] on input "[GEOGRAPHIC_DATA] - [GEOGRAPHIC_DATA]" at bounding box center [284, 88] width 178 height 6
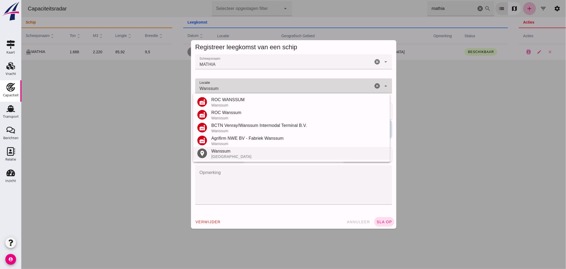
click at [228, 154] on div "Wanssum" at bounding box center [298, 151] width 174 height 6
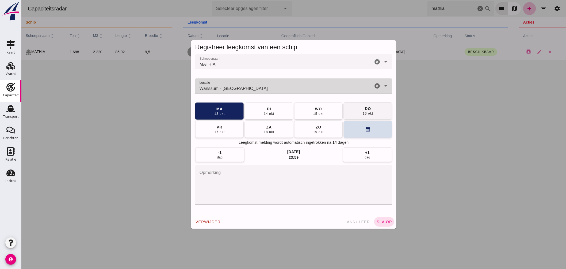
type input "Wanssum - [GEOGRAPHIC_DATA]"
click at [356, 110] on button "[DATE]" at bounding box center [367, 110] width 48 height 17
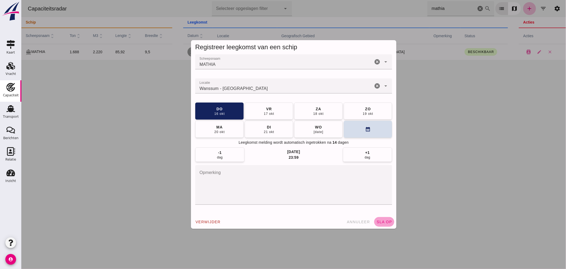
click at [380, 221] on span "sla op" at bounding box center [384, 221] width 16 height 4
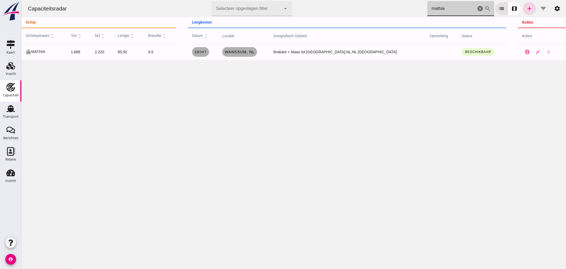
drag, startPoint x: 455, startPoint y: 10, endPoint x: 348, endPoint y: 6, distance: 107.3
click at [348, 6] on div "Capaciteitsradar Selecteer opgeslagen filter Selecteer opgeslagen filter cancel…" at bounding box center [293, 8] width 540 height 17
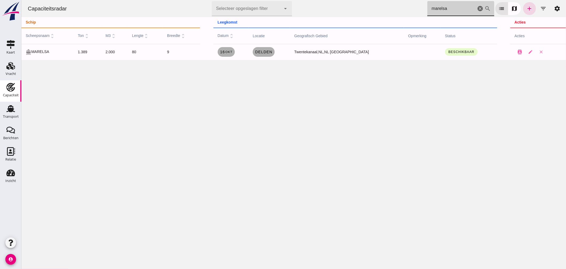
drag, startPoint x: 411, startPoint y: 5, endPoint x: 292, endPoint y: 1, distance: 119.3
click at [292, 1] on div "Capaciteitsradar Selecteer opgeslagen filter Selecteer opgeslagen filter cancel…" at bounding box center [293, 8] width 540 height 17
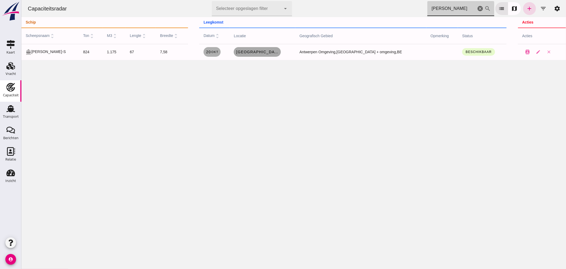
type input "[PERSON_NAME]"
click at [269, 52] on span "[GEOGRAPHIC_DATA] , de" at bounding box center [257, 52] width 43 height 4
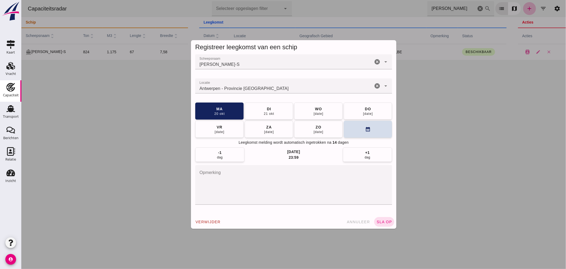
click at [273, 89] on input "Locatie" at bounding box center [284, 88] width 178 height 6
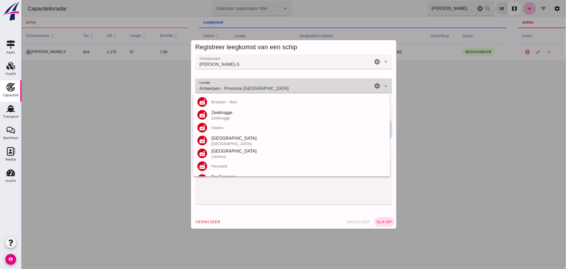
click at [274, 88] on input "Antwerpen - Provincie [GEOGRAPHIC_DATA]" at bounding box center [284, 88] width 178 height 6
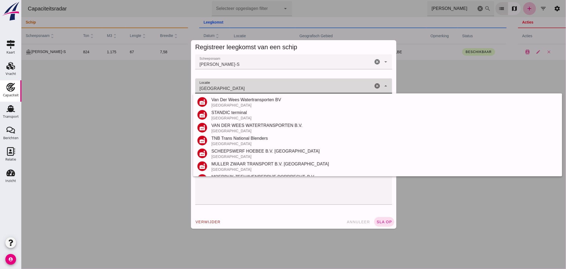
scroll to position [63, 0]
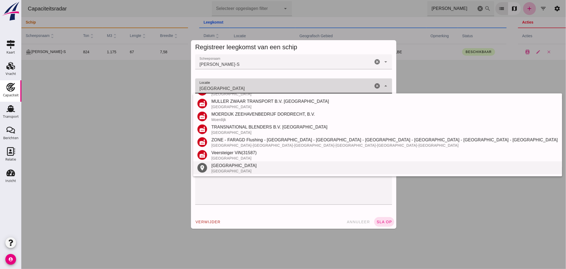
click at [229, 167] on div "[GEOGRAPHIC_DATA]" at bounding box center [384, 165] width 346 height 6
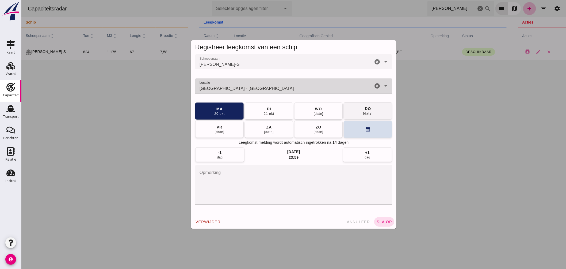
type input "[GEOGRAPHIC_DATA] - [GEOGRAPHIC_DATA]"
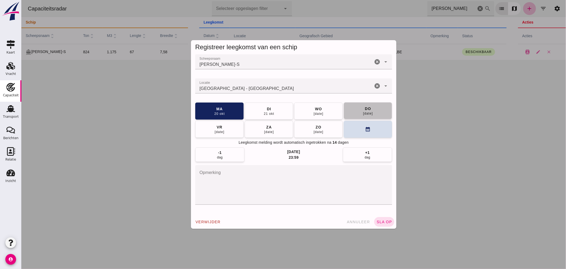
click at [374, 112] on button "[DATE]" at bounding box center [367, 110] width 48 height 17
click at [378, 219] on button "sla op" at bounding box center [384, 222] width 20 height 10
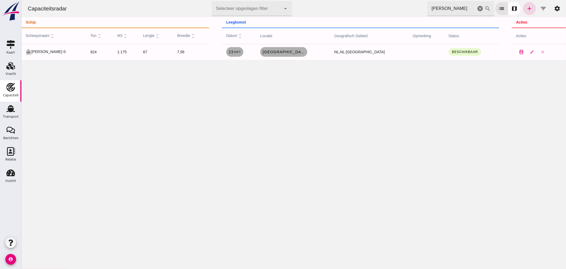
drag, startPoint x: 452, startPoint y: 7, endPoint x: 207, endPoint y: -16, distance: 245.9
click at [207, 0] on html "Capaciteitsradar Selecteer opgeslagen filter Selecteer opgeslagen filter cancel…" at bounding box center [293, 134] width 544 height 269
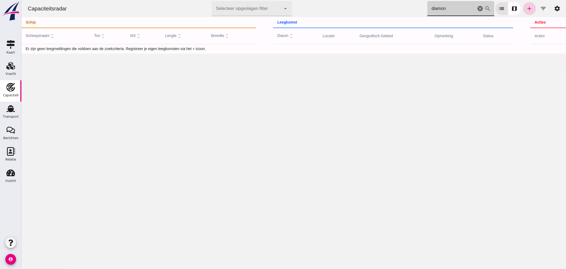
type input "diamon"
click at [523, 8] on link "add" at bounding box center [529, 8] width 13 height 13
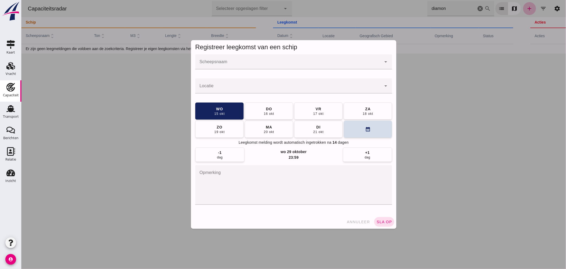
click at [276, 64] on input "Scheepsnaam" at bounding box center [288, 64] width 186 height 6
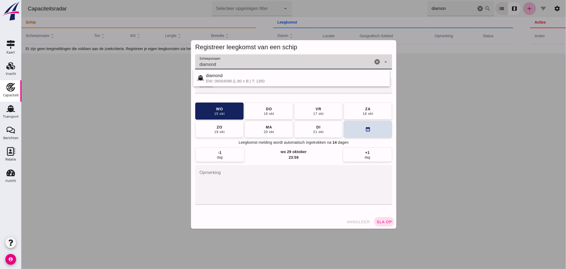
type input "diamond"
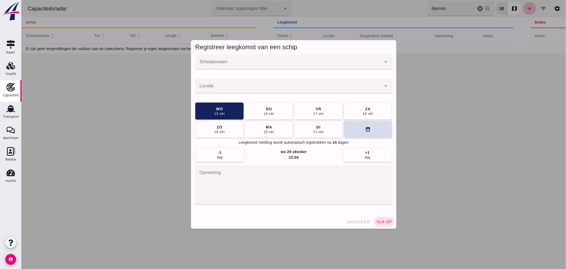
drag, startPoint x: 358, startPoint y: 219, endPoint x: 557, endPoint y: 239, distance: 199.7
click at [358, 219] on button "annuleer" at bounding box center [358, 222] width 28 height 10
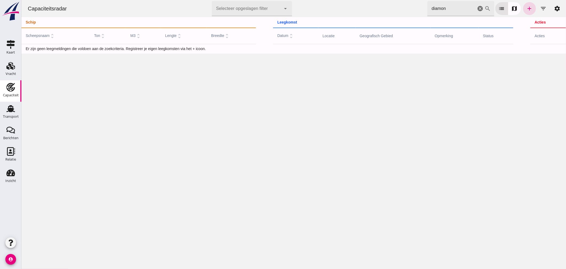
drag, startPoint x: 404, startPoint y: 5, endPoint x: 312, endPoint y: -13, distance: 94.3
click at [312, 0] on html "Capaciteitsradar Selecteer opgeslagen filter Selecteer opgeslagen filter cancel…" at bounding box center [293, 134] width 544 height 269
type input "merenzo"
click at [523, 6] on link "add" at bounding box center [529, 8] width 13 height 13
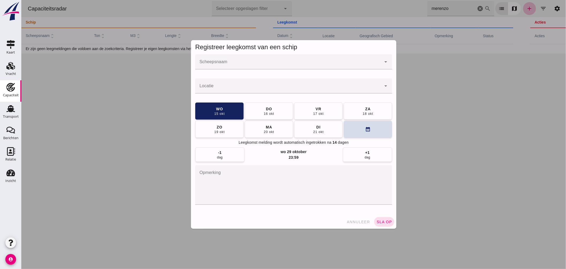
click at [288, 60] on div at bounding box center [288, 61] width 186 height 15
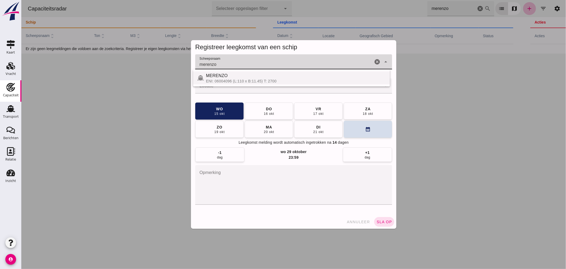
click at [226, 72] on div "MERENZO" at bounding box center [296, 75] width 180 height 6
type input "MERENZO"
click at [215, 90] on input "Locatie" at bounding box center [288, 88] width 186 height 6
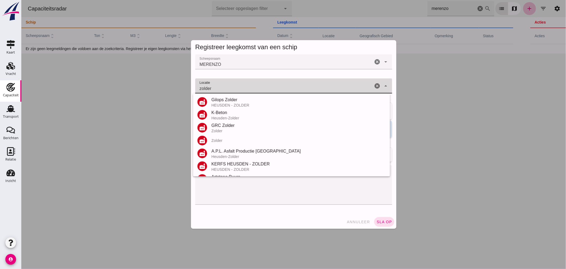
scroll to position [59, 0]
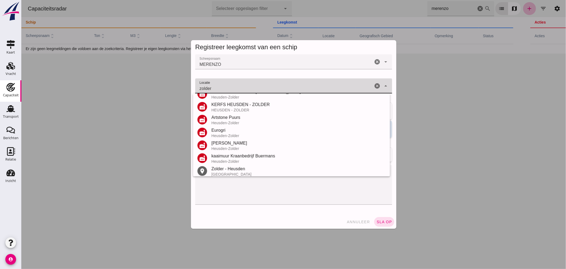
click at [227, 168] on div "Zolder - Heusden" at bounding box center [298, 168] width 174 height 6
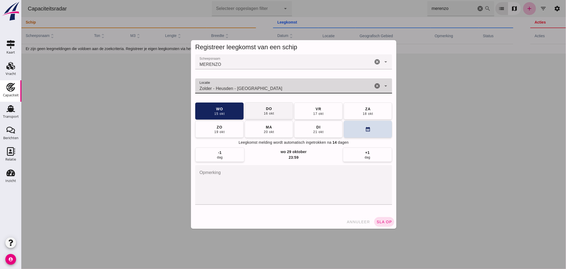
type input "Zolder - Heusden - Limburg"
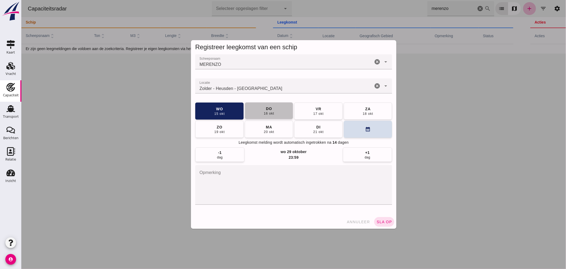
click at [274, 111] on button "do 16 okt" at bounding box center [268, 110] width 48 height 17
click at [375, 219] on button "sla op" at bounding box center [384, 222] width 20 height 10
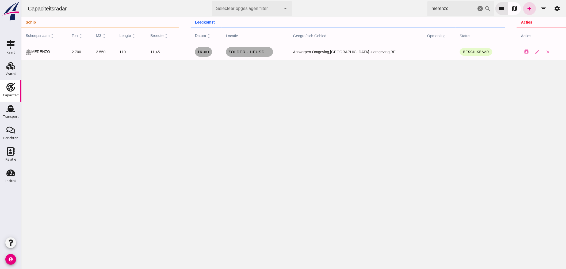
drag, startPoint x: 449, startPoint y: 9, endPoint x: 342, endPoint y: -14, distance: 108.9
click at [342, 0] on html "Capaciteitsradar Selecteer opgeslagen filter Selecteer opgeslagen filter cancel…" at bounding box center [293, 134] width 544 height 269
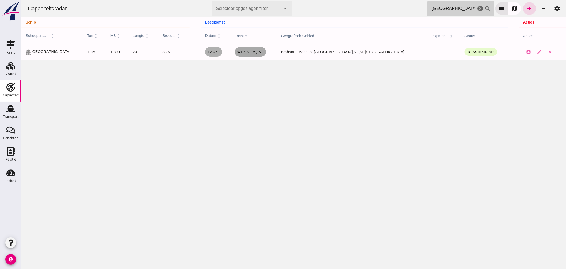
click at [260, 53] on span "Wessem , nl" at bounding box center [250, 52] width 27 height 4
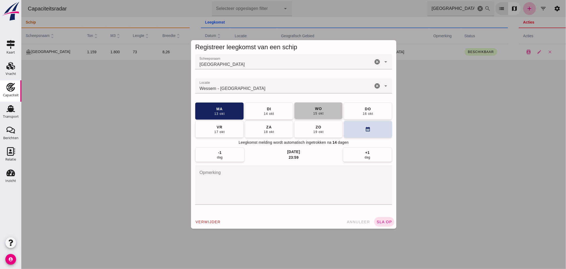
click at [322, 106] on button "wo 15 okt" at bounding box center [318, 110] width 48 height 17
click at [376, 219] on button "sla op" at bounding box center [384, 222] width 20 height 10
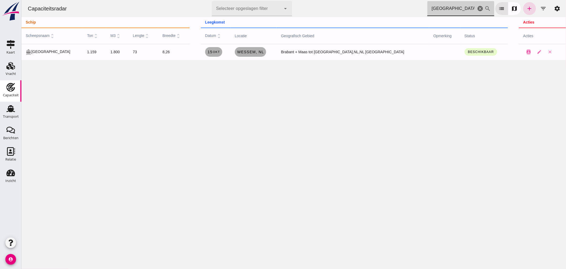
drag, startPoint x: 452, startPoint y: 9, endPoint x: 309, endPoint y: -3, distance: 143.8
click at [309, 0] on html "Capaciteitsradar Selecteer opgeslagen filter Selecteer opgeslagen filter cancel…" at bounding box center [293, 134] width 544 height 269
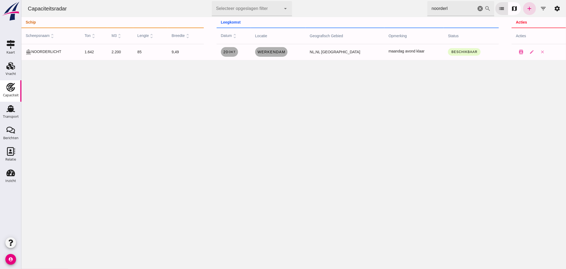
drag, startPoint x: 445, startPoint y: 10, endPoint x: 212, endPoint y: 29, distance: 234.4
click at [239, 19] on div "Capaciteitsradar Selecteer opgeslagen filter Selecteer opgeslagen filter cancel…" at bounding box center [293, 30] width 544 height 60
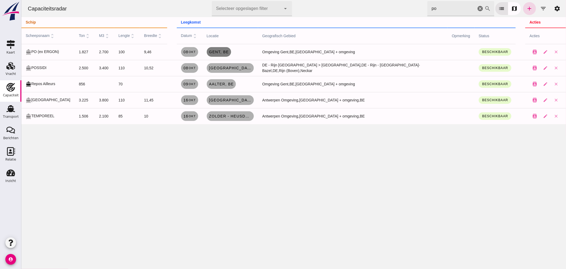
click at [226, 50] on span "Gent , be" at bounding box center [219, 52] width 20 height 4
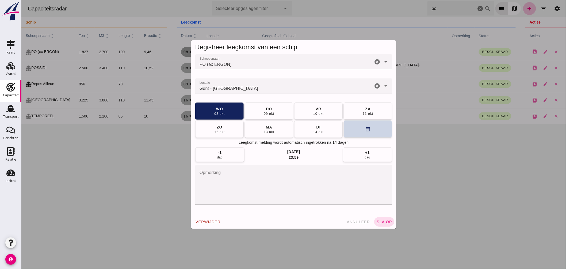
click at [367, 128] on icon "calendar_month" at bounding box center [368, 129] width 6 height 6
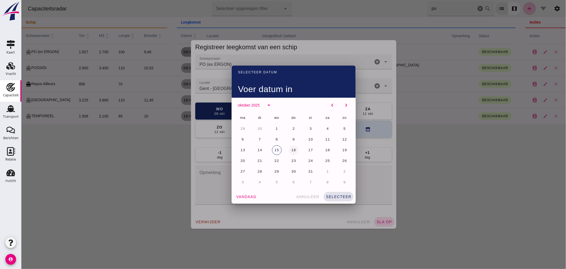
click at [293, 151] on span "16" at bounding box center [293, 150] width 5 height 4
click at [333, 193] on button "selecteer" at bounding box center [338, 197] width 30 height 10
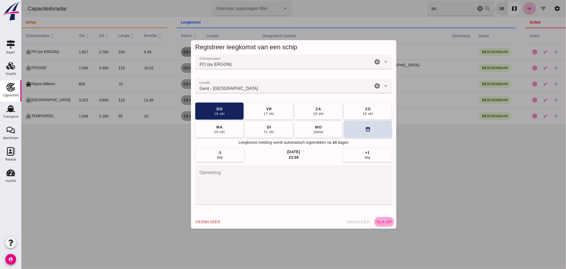
click at [377, 218] on button "sla op" at bounding box center [384, 222] width 20 height 10
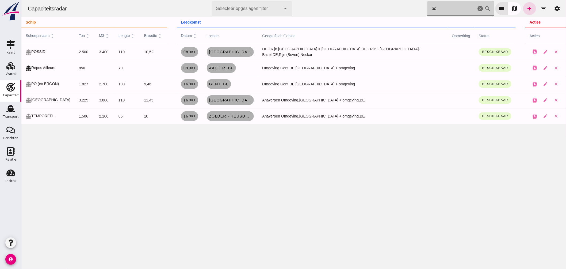
drag, startPoint x: 425, startPoint y: 7, endPoint x: 300, endPoint y: 7, distance: 124.3
click at [326, 6] on div "Capaciteitsradar Selecteer opgeslagen filter Selecteer opgeslagen filter cancel…" at bounding box center [293, 8] width 540 height 17
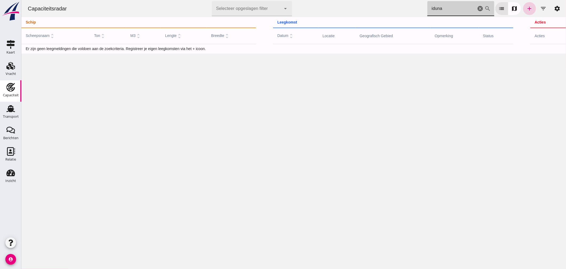
type input "iduna"
click at [523, 7] on link "add" at bounding box center [529, 8] width 13 height 13
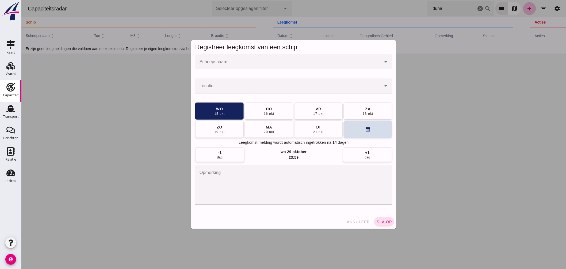
click at [300, 64] on input "Scheepsnaam" at bounding box center [288, 64] width 186 height 6
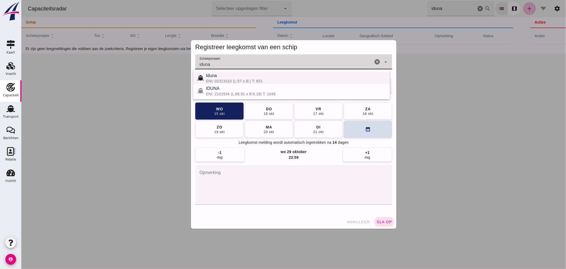
click at [246, 78] on div "Iduna" at bounding box center [296, 75] width 180 height 6
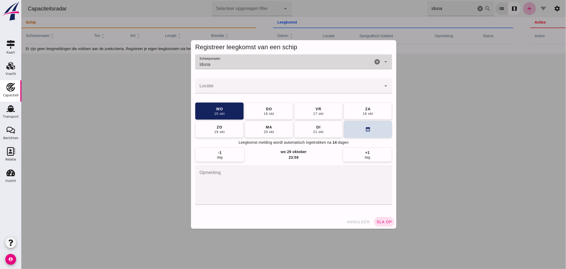
type input "Iduna"
click at [255, 88] on input "Locatie" at bounding box center [288, 88] width 186 height 6
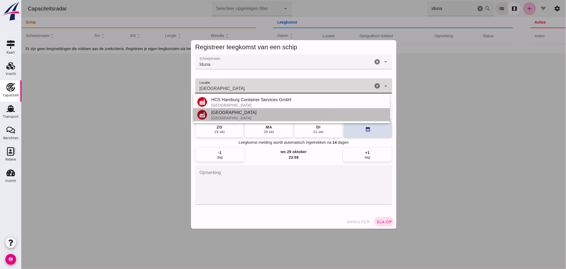
click at [223, 114] on div "Hamburg" at bounding box center [298, 112] width 174 height 6
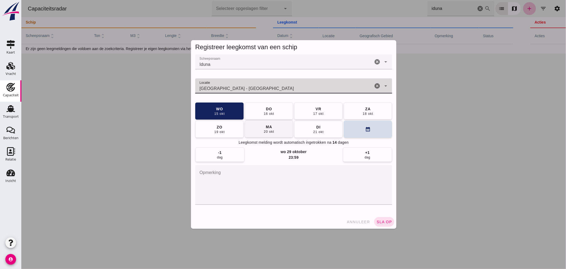
type input "Hamburg - Hamburg"
click at [270, 131] on div "20 okt" at bounding box center [268, 131] width 11 height 4
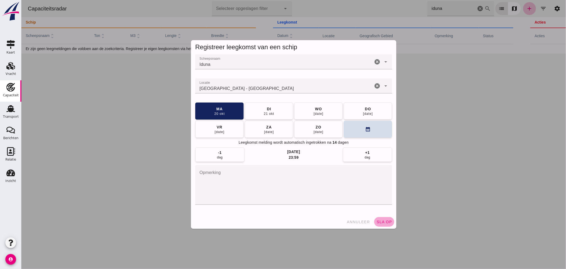
click at [383, 221] on span "sla op" at bounding box center [384, 221] width 16 height 4
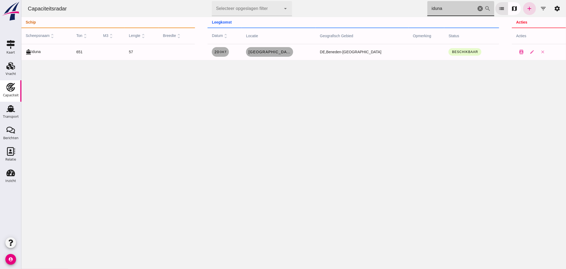
drag, startPoint x: 415, startPoint y: 10, endPoint x: 321, endPoint y: -2, distance: 95.1
click at [321, 0] on html "Capaciteitsradar Selecteer opgeslagen filter Selecteer opgeslagen filter cancel…" at bounding box center [293, 134] width 544 height 269
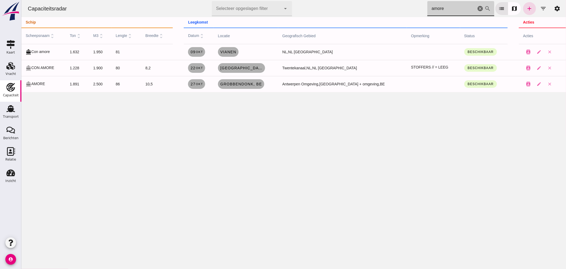
drag, startPoint x: 443, startPoint y: 10, endPoint x: 254, endPoint y: -2, distance: 188.9
click at [254, 0] on html "Capaciteitsradar Selecteer opgeslagen filter Selecteer opgeslagen filter cancel…" at bounding box center [293, 134] width 544 height 269
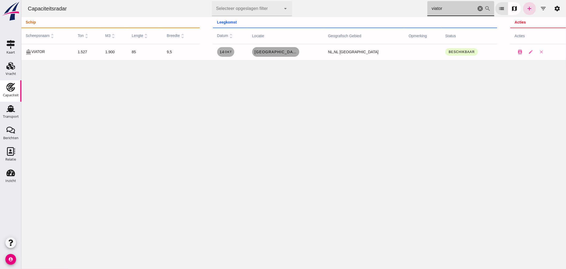
type input "viator"
click at [282, 54] on span "Rotterdam , nl" at bounding box center [275, 52] width 43 height 4
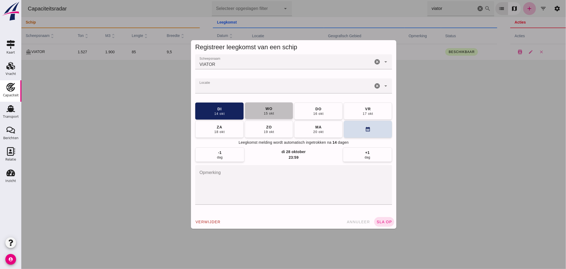
click at [265, 108] on div "wo" at bounding box center [268, 108] width 7 height 5
click at [385, 223] on span "sla op" at bounding box center [384, 221] width 16 height 4
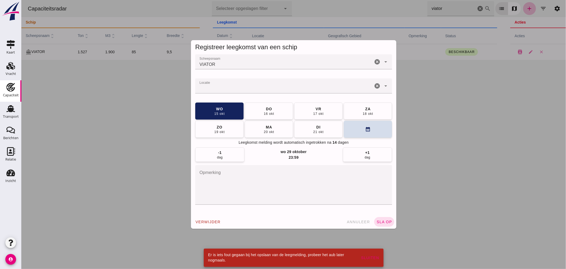
click at [212, 86] on input "Locatie" at bounding box center [284, 88] width 178 height 6
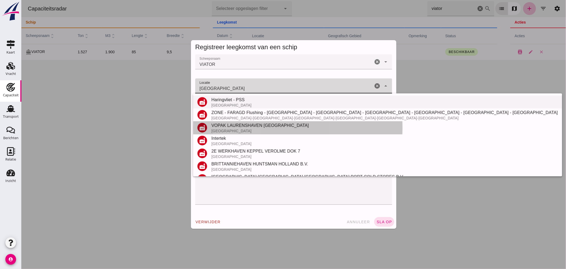
click at [231, 126] on div "VOPAK LAURENSHAVEN ROTTERDAM" at bounding box center [384, 125] width 346 height 6
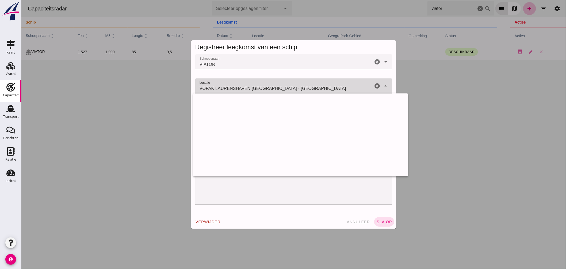
drag, startPoint x: 279, startPoint y: 88, endPoint x: 138, endPoint y: 71, distance: 142.2
click at [139, 71] on div "Registreer leegkomst van een schip Scheepsnaam Scheepsnaam VIATOR cancel arrow_…" at bounding box center [293, 134] width 544 height 269
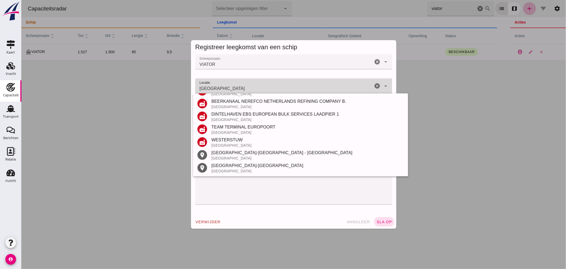
scroll to position [88, 0]
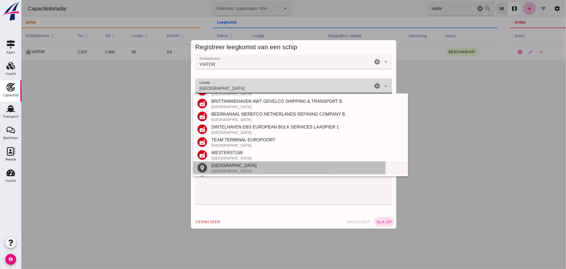
click at [228, 166] on div "Rotterdam" at bounding box center [307, 165] width 192 height 6
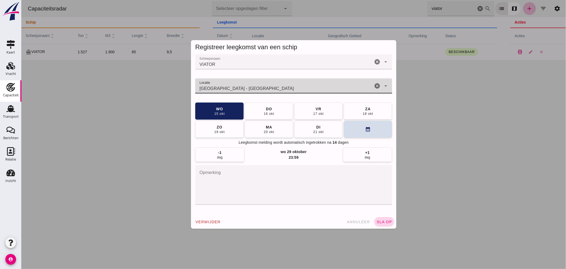
type input "Rotterdam - Zuid-Holland"
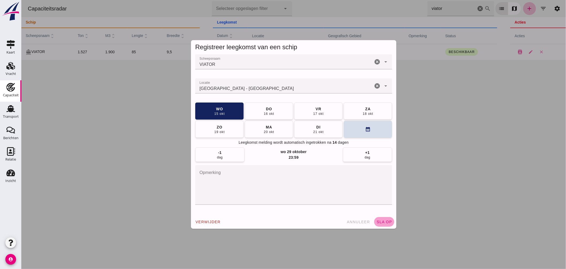
drag, startPoint x: 383, startPoint y: 221, endPoint x: 392, endPoint y: 220, distance: 8.4
click at [383, 221] on span "sla op" at bounding box center [384, 221] width 16 height 4
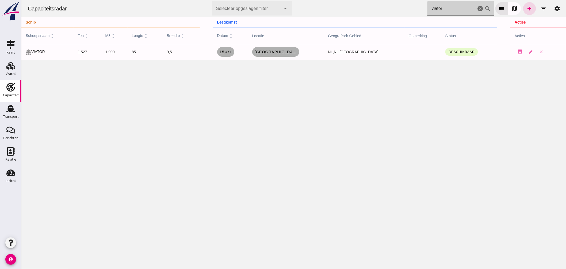
drag, startPoint x: 448, startPoint y: 7, endPoint x: 245, endPoint y: -11, distance: 203.5
click at [245, 0] on html "Capaciteitsradar Selecteer opgeslagen filter Selecteer opgeslagen filter cancel…" at bounding box center [293, 134] width 544 height 269
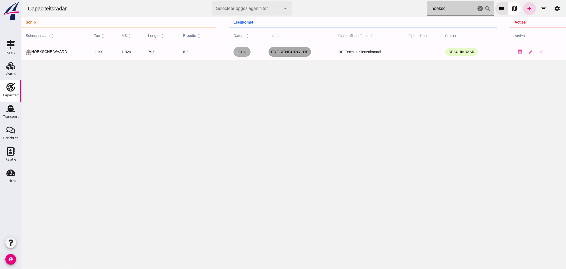
type input "hoeksc"
click at [284, 50] on span "Fresenburg , de" at bounding box center [289, 52] width 38 height 4
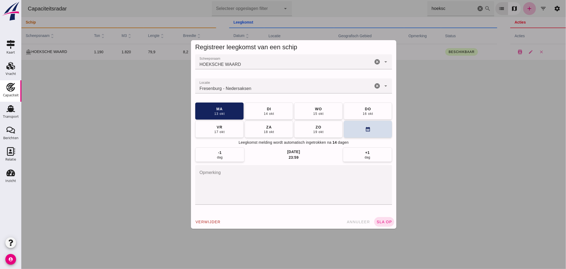
click at [254, 85] on input "Locatie" at bounding box center [284, 88] width 178 height 6
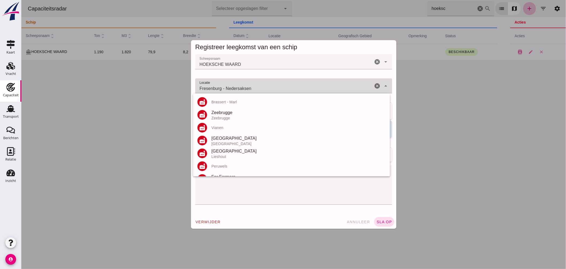
click at [254, 86] on input "Fresenburg - Nedersaksen" at bounding box center [284, 88] width 178 height 6
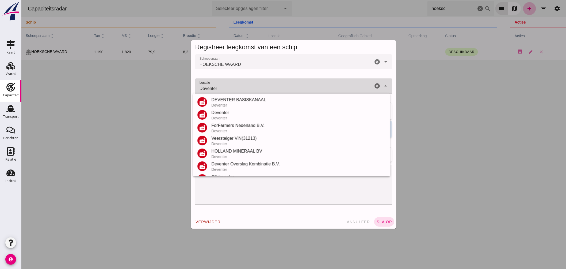
scroll to position [59, 0]
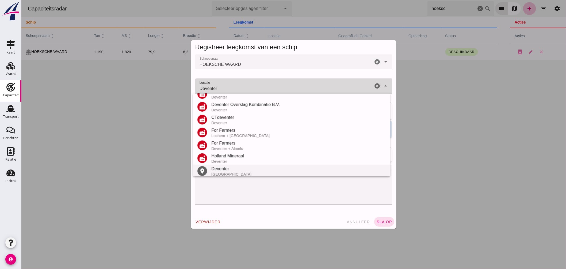
click at [224, 168] on div "Deventer" at bounding box center [298, 168] width 174 height 6
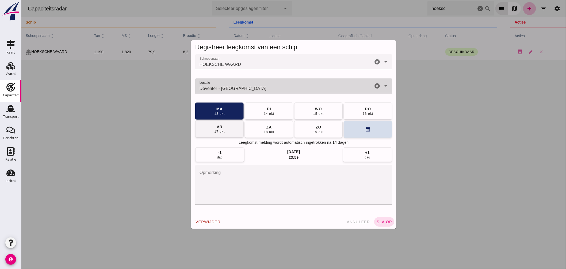
type input "Deventer - Overijssel"
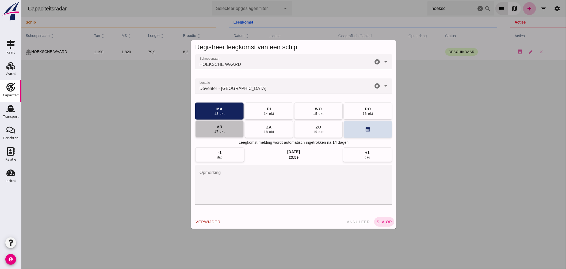
click at [233, 126] on button "vr 17 okt" at bounding box center [219, 128] width 48 height 17
click at [383, 219] on span "sla op" at bounding box center [384, 221] width 16 height 4
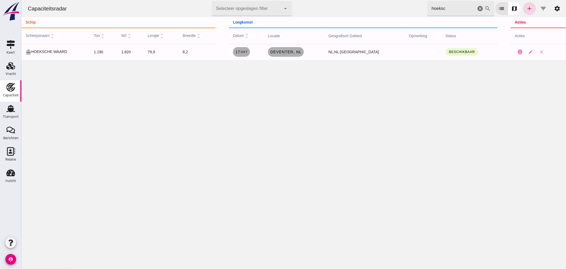
click at [319, 0] on html "Capaciteitsradar Selecteer opgeslagen filter Selecteer opgeslagen filter cancel…" at bounding box center [293, 134] width 544 height 269
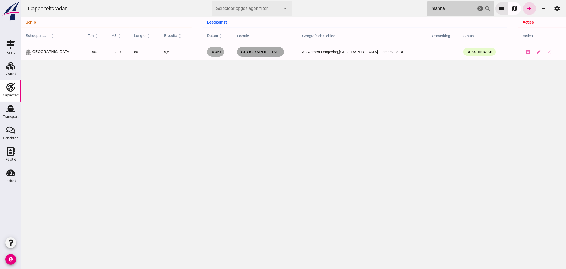
type input "manha"
click at [266, 51] on span "Antwerpen , be" at bounding box center [260, 52] width 43 height 4
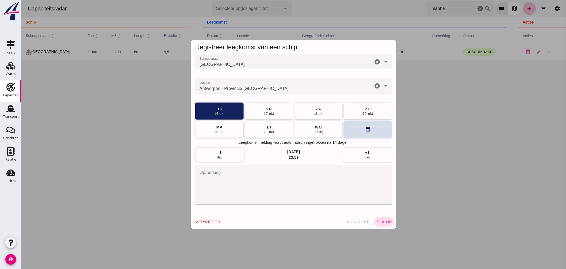
click at [284, 90] on input "Locatie" at bounding box center [284, 88] width 178 height 6
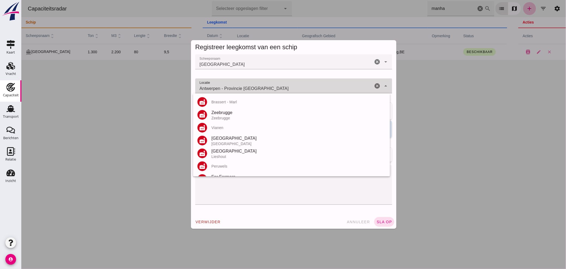
click at [284, 90] on input "Antwerpen - Provincie Antwerpen" at bounding box center [284, 88] width 178 height 6
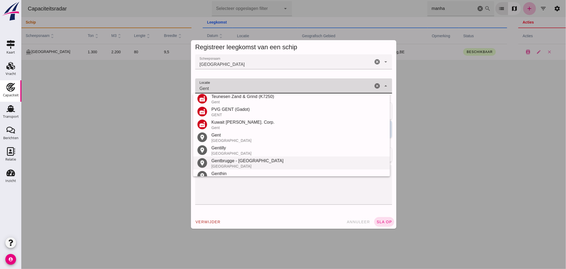
scroll to position [140, 0]
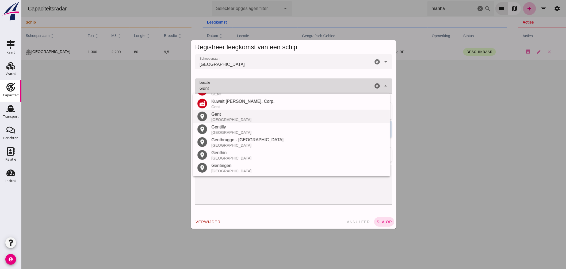
click at [223, 114] on div "Gent" at bounding box center [298, 114] width 174 height 6
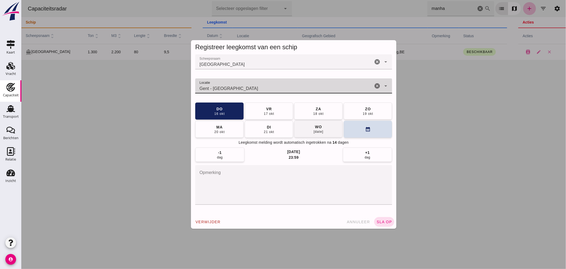
type input "Gent - Oost-Vlaanderen"
click at [308, 132] on button "wo 22 okt" at bounding box center [318, 128] width 48 height 17
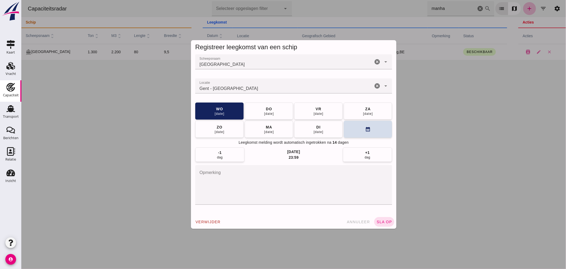
click at [374, 223] on button "sla op" at bounding box center [384, 222] width 20 height 10
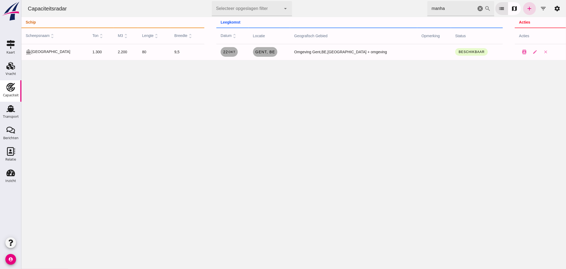
drag, startPoint x: 454, startPoint y: 11, endPoint x: 258, endPoint y: -17, distance: 197.8
click at [258, 0] on html "Capaciteitsradar Selecteer opgeslagen filter Selecteer opgeslagen filter cancel…" at bounding box center [293, 134] width 544 height 269
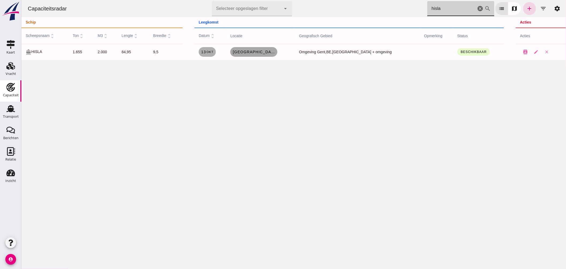
type input "hisla"
click at [266, 52] on span "Brugge , be" at bounding box center [253, 52] width 43 height 4
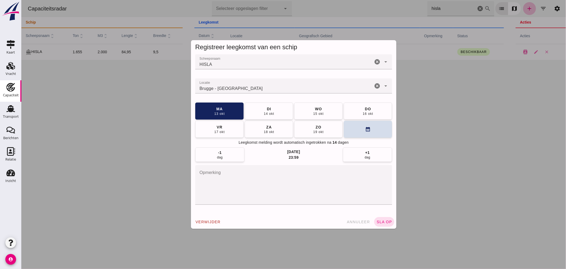
click at [244, 86] on input "Locatie" at bounding box center [284, 88] width 178 height 6
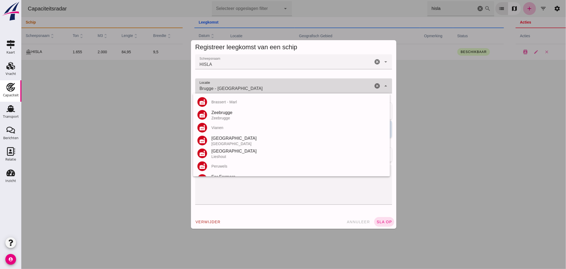
click at [244, 86] on input "Brugge - West-Vlaanderen" at bounding box center [284, 88] width 178 height 6
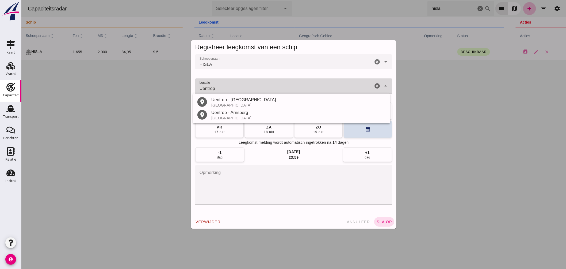
click at [231, 103] on div "Uentrop - Hamm Duitsland" at bounding box center [298, 102] width 174 height 11
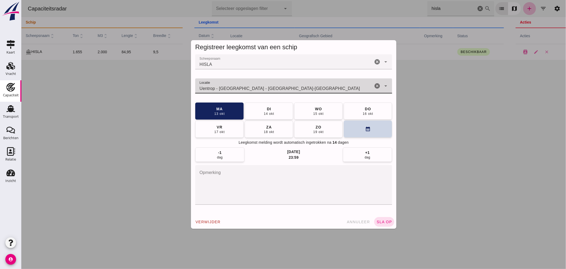
type input "Uentrop - Hamm - Noordrijn-Westfalen"
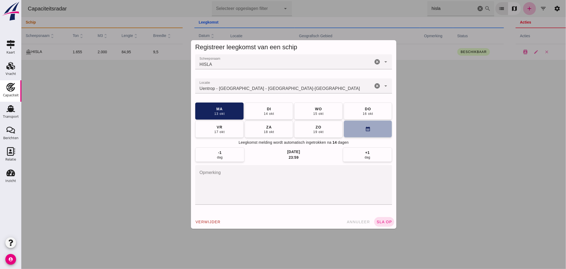
click at [346, 130] on button "calendar_month" at bounding box center [367, 128] width 48 height 17
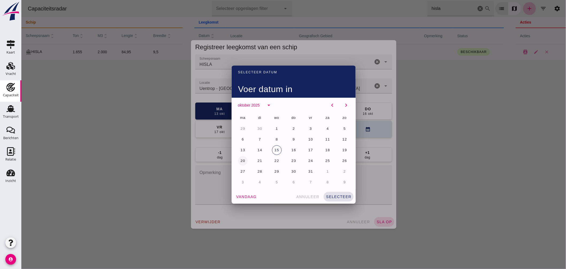
click at [240, 159] on span "20" at bounding box center [242, 161] width 5 height 4
click at [333, 194] on button "selecteer" at bounding box center [338, 197] width 30 height 10
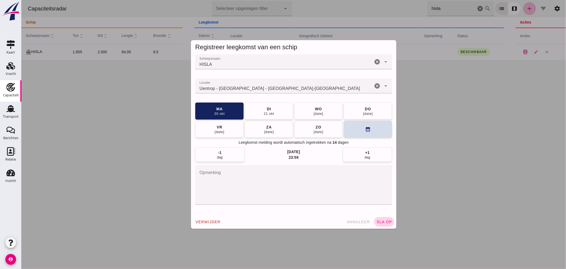
click at [385, 223] on span "sla op" at bounding box center [384, 221] width 16 height 4
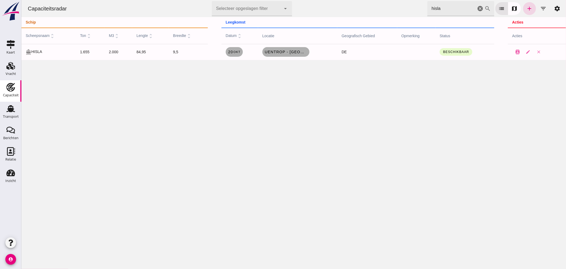
drag, startPoint x: 444, startPoint y: 9, endPoint x: 269, endPoint y: -11, distance: 175.7
click at [269, 0] on html "Capaciteitsradar Selecteer opgeslagen filter Selecteer opgeslagen filter cancel…" at bounding box center [293, 134] width 544 height 269
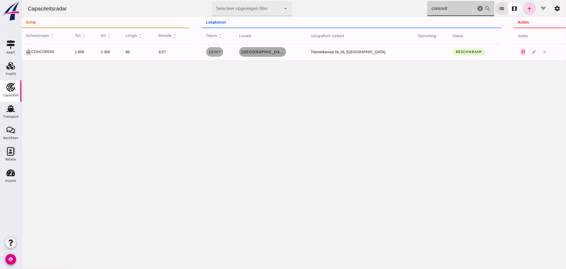
type input "concord"
click at [263, 51] on span "Hengelo , nl" at bounding box center [262, 52] width 43 height 4
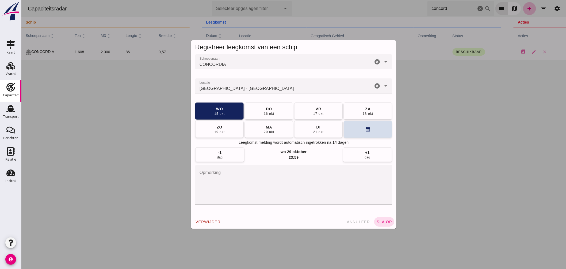
click at [259, 85] on input "Locatie" at bounding box center [284, 88] width 178 height 6
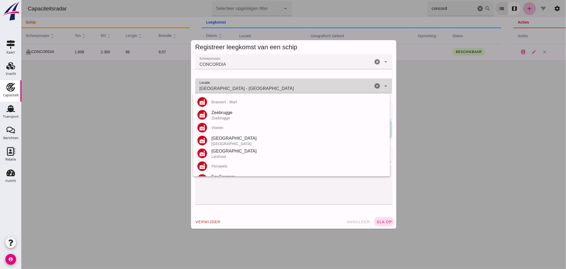
click at [260, 85] on input "Hengelo - Overijssel" at bounding box center [284, 88] width 178 height 6
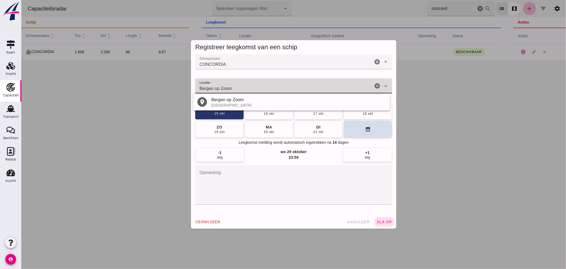
click at [229, 102] on div "Bergen op Zoom" at bounding box center [298, 100] width 174 height 6
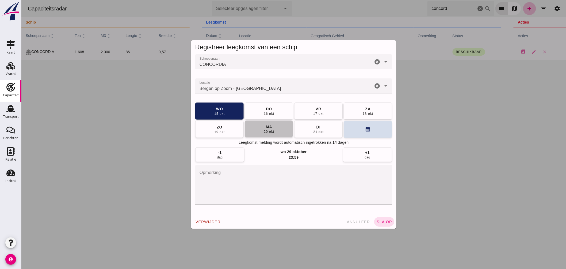
click at [263, 132] on div "20 okt" at bounding box center [268, 131] width 11 height 4
click at [375, 219] on button "sla op" at bounding box center [384, 222] width 20 height 10
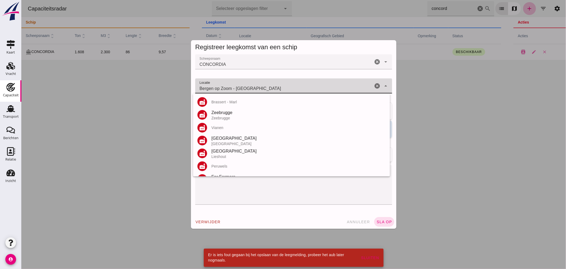
drag, startPoint x: 231, startPoint y: 88, endPoint x: 294, endPoint y: 91, distance: 63.1
click at [294, 90] on input "Bergen op Zoom - Noord-Brabant" at bounding box center [284, 88] width 178 height 6
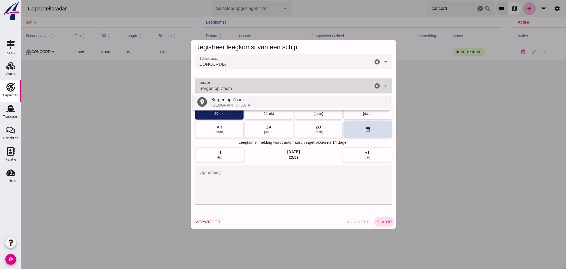
click at [235, 102] on div "Bergen op Zoom" at bounding box center [298, 100] width 174 height 6
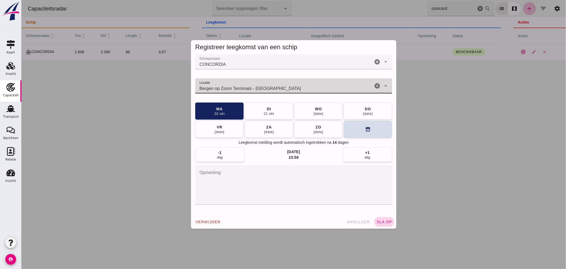
type input "Bergen op Zoom Terminals - Bergen op Zoom"
click at [386, 220] on span "sla op" at bounding box center [384, 221] width 16 height 4
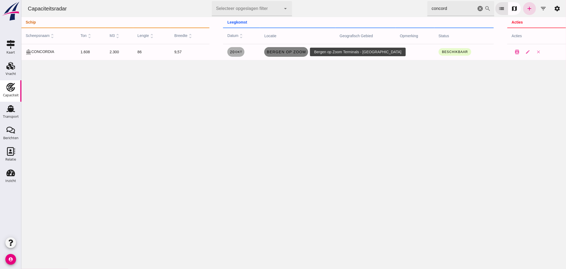
click at [284, 53] on span "Bergen op Zoom" at bounding box center [286, 52] width 40 height 4
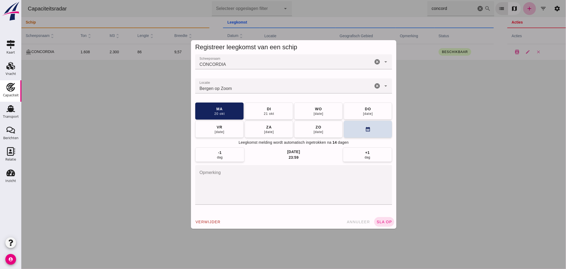
click at [215, 90] on input "Locatie" at bounding box center [284, 88] width 178 height 6
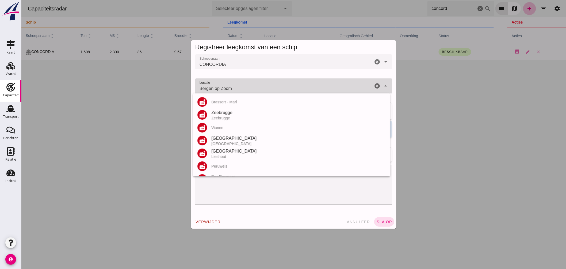
click at [236, 91] on input "Bergen op Zoom" at bounding box center [284, 88] width 178 height 6
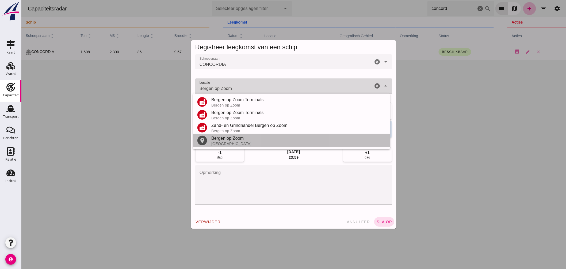
click at [223, 140] on div "Bergen op Zoom" at bounding box center [298, 138] width 174 height 6
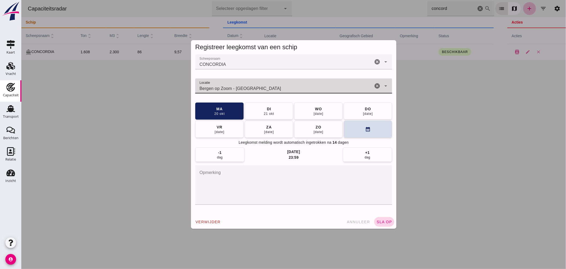
type input "Bergen op Zoom - Noord-Brabant"
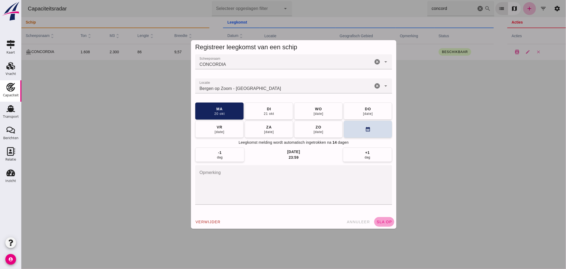
click at [380, 221] on span "sla op" at bounding box center [384, 221] width 16 height 4
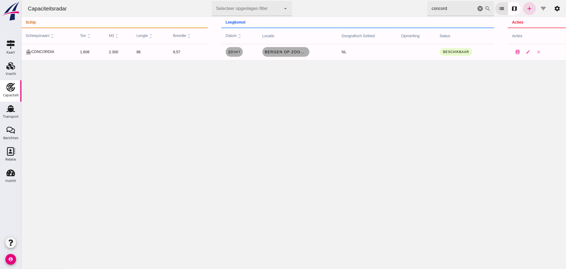
click at [318, 0] on html "Capaciteitsradar Selecteer opgeslagen filter Selecteer opgeslagen filter cancel…" at bounding box center [293, 134] width 544 height 269
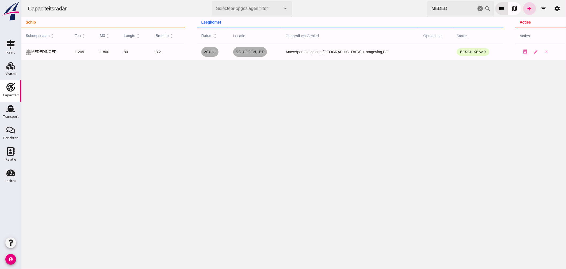
drag, startPoint x: 448, startPoint y: 9, endPoint x: 193, endPoint y: -14, distance: 255.3
click at [193, 0] on html "Capaciteitsradar Selecteer opgeslagen filter Selecteer opgeslagen filter cancel…" at bounding box center [293, 134] width 544 height 269
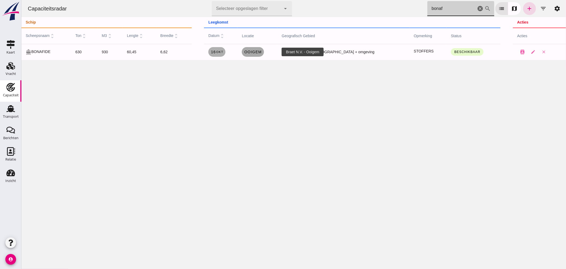
click at [261, 53] on span "Ooigem" at bounding box center [253, 52] width 18 height 4
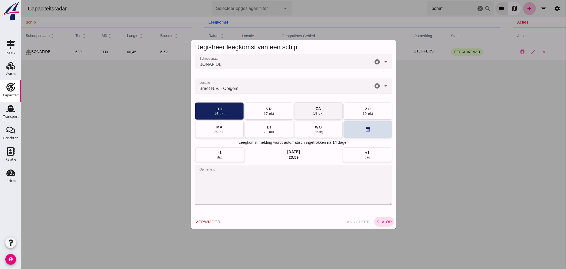
click at [273, 111] on button "vr 17 okt" at bounding box center [268, 110] width 48 height 17
drag, startPoint x: 381, startPoint y: 222, endPoint x: 374, endPoint y: 217, distance: 8.9
click at [382, 222] on span "sla op" at bounding box center [384, 221] width 16 height 4
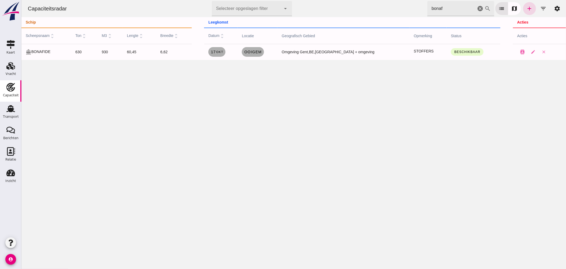
drag, startPoint x: 444, startPoint y: 10, endPoint x: 298, endPoint y: -4, distance: 146.1
click at [298, 0] on html "Capaciteitsradar Selecteer opgeslagen filter Selecteer opgeslagen filter cancel…" at bounding box center [293, 134] width 544 height 269
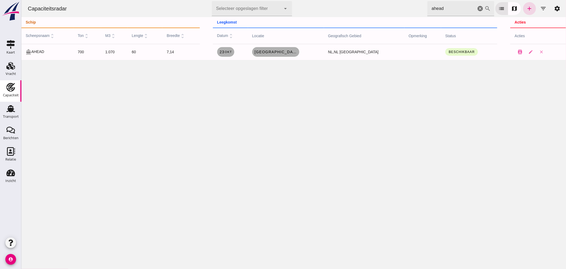
drag, startPoint x: 420, startPoint y: 7, endPoint x: 244, endPoint y: -16, distance: 178.0
click at [244, 0] on html "Capaciteitsradar Selecteer opgeslagen filter Selecteer opgeslagen filter cancel…" at bounding box center [293, 134] width 544 height 269
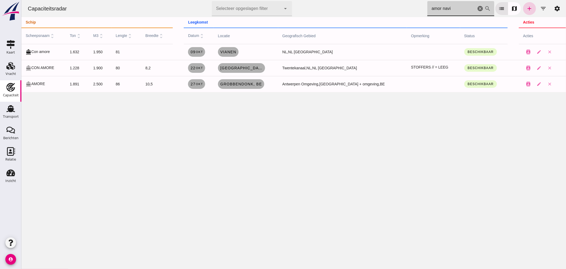
type input "amor navi"
click at [526, 7] on icon "add" at bounding box center [529, 8] width 6 height 6
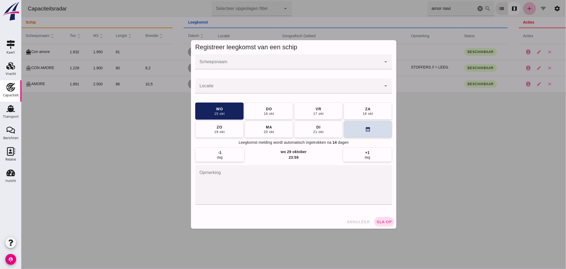
click at [276, 62] on input "Scheepsnaam" at bounding box center [288, 64] width 186 height 6
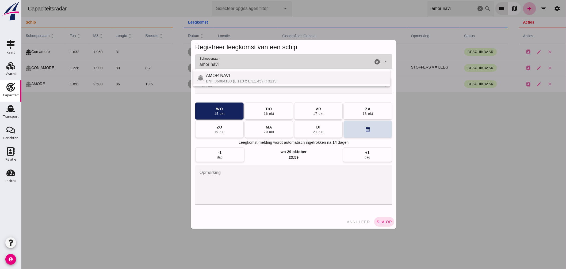
click at [245, 78] on div "AMOR NAVI" at bounding box center [296, 75] width 180 height 6
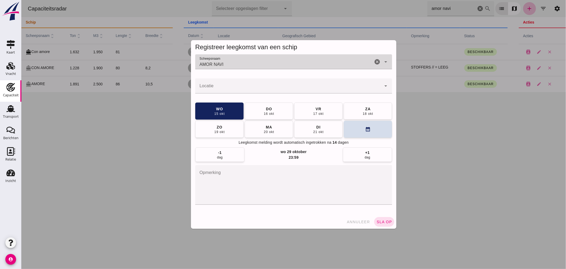
type input "AMOR NAVI"
click at [239, 91] on input "Locatie" at bounding box center [288, 88] width 186 height 6
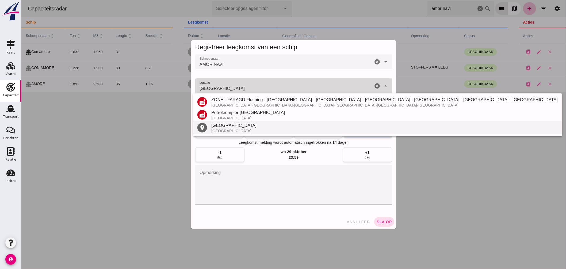
click at [227, 125] on div "Antwerpen" at bounding box center [384, 125] width 346 height 6
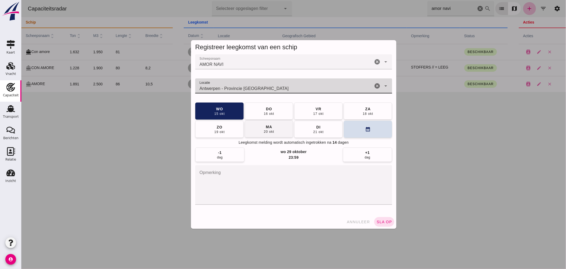
type input "Antwerpen - Provincie Antwerpen"
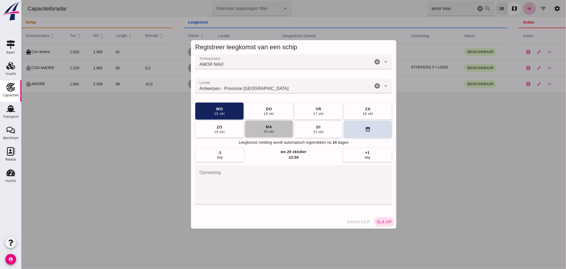
click at [283, 129] on button "ma 20 okt" at bounding box center [268, 128] width 48 height 17
click at [385, 221] on span "sla op" at bounding box center [384, 221] width 16 height 4
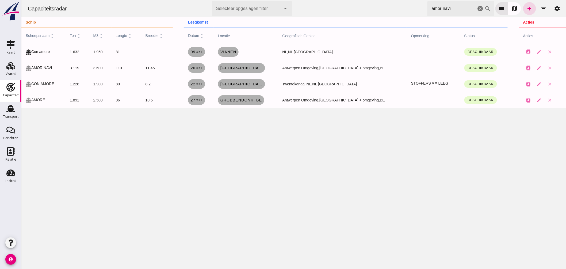
drag, startPoint x: 456, startPoint y: 5, endPoint x: 247, endPoint y: -34, distance: 212.8
click at [247, 0] on html "Capaciteitsradar Selecteer opgeslagen filter Selecteer opgeslagen filter cancel…" at bounding box center [293, 134] width 544 height 269
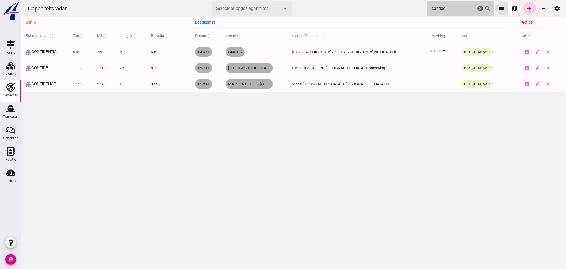
drag, startPoint x: 254, startPoint y: 4, endPoint x: 127, endPoint y: 17, distance: 127.4
click at [198, 6] on div "Capaciteitsradar Selecteer opgeslagen filter Selecteer opgeslagen filter cancel…" at bounding box center [293, 8] width 540 height 17
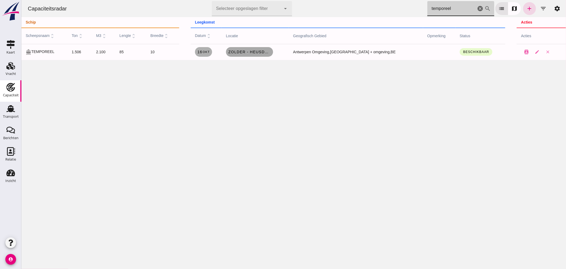
type input "temporeel"
click at [254, 51] on span "Zolder - Heusden , be" at bounding box center [249, 52] width 43 height 4
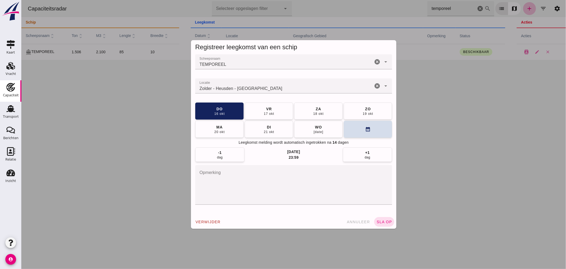
click at [249, 90] on input "Locatie" at bounding box center [284, 88] width 178 height 6
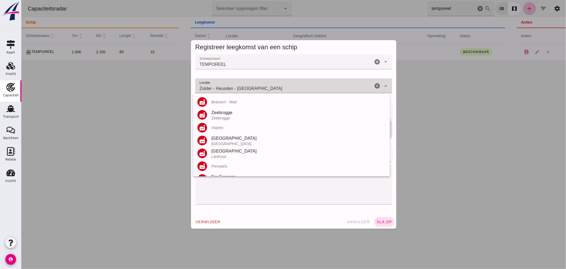
click at [249, 90] on input "Zolder - Heusden - Limburg" at bounding box center [284, 88] width 178 height 6
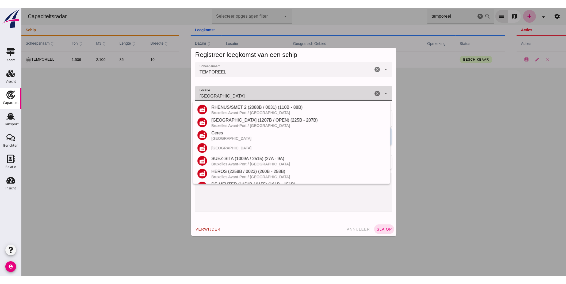
scroll to position [114, 0]
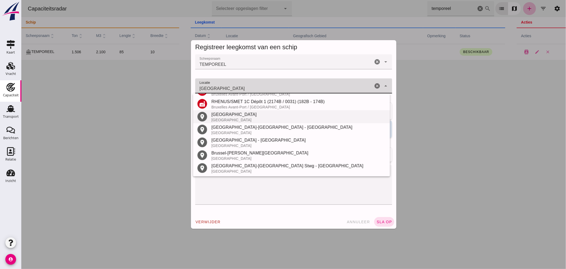
click at [223, 116] on div "Brussel" at bounding box center [298, 114] width 174 height 6
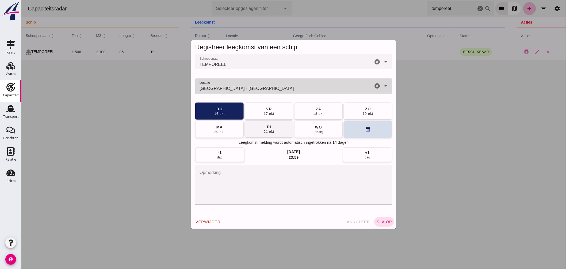
type input "Brussel - Brussels Hoofdstedelijk Gewest"
click at [280, 129] on button "di 21 okt" at bounding box center [268, 128] width 48 height 17
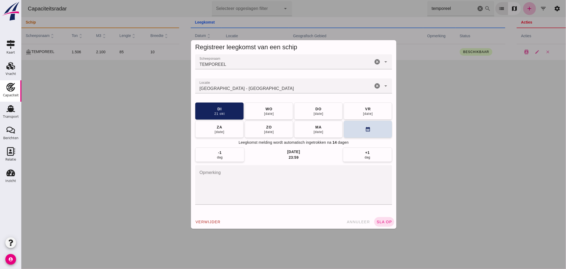
click at [386, 219] on button "sla op" at bounding box center [384, 222] width 20 height 10
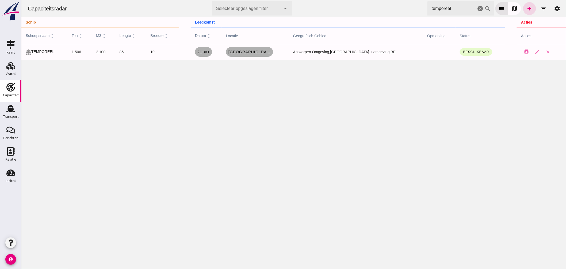
drag, startPoint x: 413, startPoint y: 14, endPoint x: 350, endPoint y: 7, distance: 63.0
click at [354, 8] on div "Capaciteitsradar Selecteer opgeslagen filter Selecteer opgeslagen filter cancel…" at bounding box center [293, 8] width 540 height 17
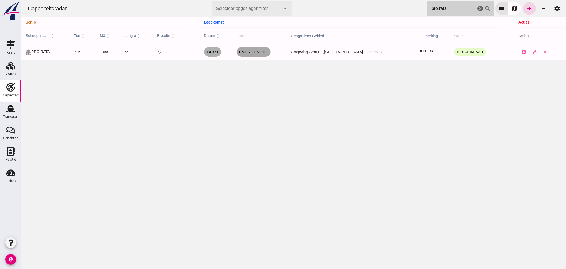
type input "pro rata"
click at [263, 53] on span "Evergem , be" at bounding box center [253, 52] width 30 height 4
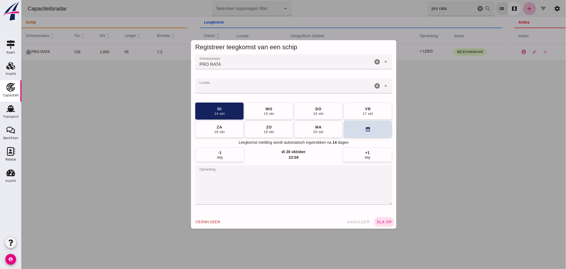
click at [270, 87] on input "Locatie" at bounding box center [284, 88] width 178 height 6
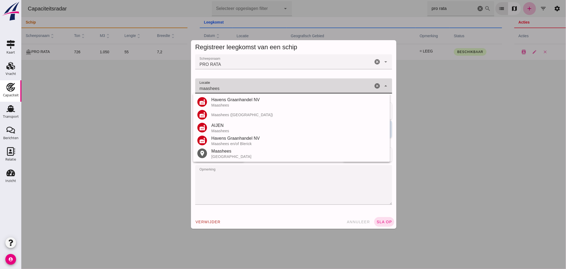
click at [235, 100] on div "Havens Graanhandel NV" at bounding box center [298, 100] width 174 height 6
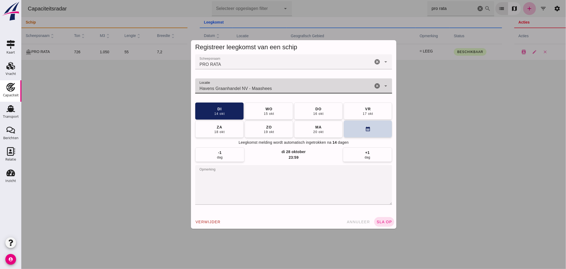
type input "Havens Graanhandel NV - Maashees"
click at [345, 129] on button "calendar_month" at bounding box center [367, 128] width 48 height 17
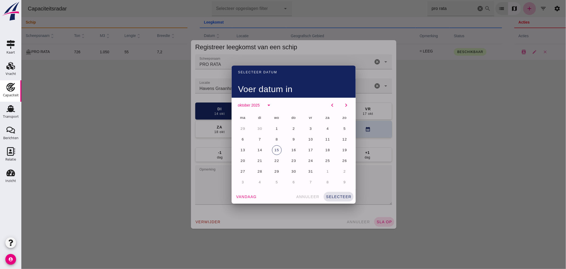
drag, startPoint x: 256, startPoint y: 158, endPoint x: 263, endPoint y: 161, distance: 7.8
click at [257, 159] on button "21" at bounding box center [260, 161] width 10 height 10
click at [341, 193] on button "selecteer" at bounding box center [338, 197] width 30 height 10
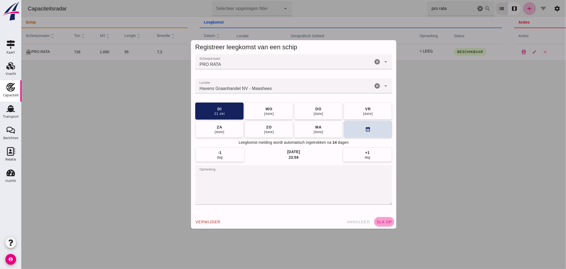
click at [381, 218] on button "sla op" at bounding box center [384, 222] width 20 height 10
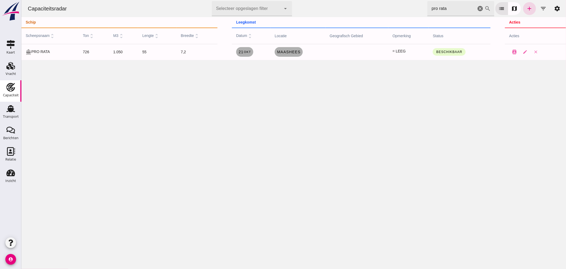
click at [280, 51] on td "Maashees" at bounding box center [297, 52] width 55 height 16
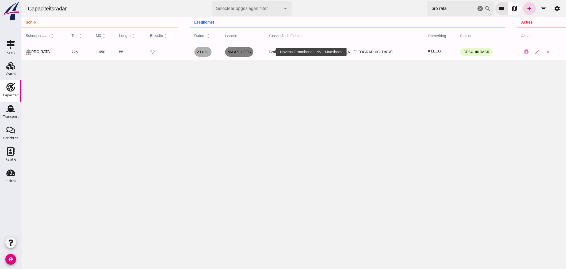
click at [251, 52] on span "Maashees" at bounding box center [239, 52] width 24 height 4
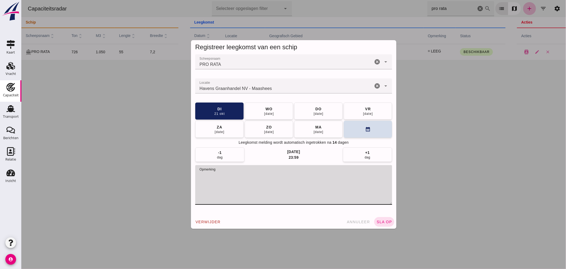
drag, startPoint x: 229, startPoint y: 178, endPoint x: 131, endPoint y: 175, distance: 98.2
click at [131, 175] on div "Registreer leegkomst van een schip Scheepsnaam Scheepsnaam PRO RATA cancel arro…" at bounding box center [293, 134] width 544 height 269
click at [377, 221] on span "sla op" at bounding box center [384, 221] width 16 height 4
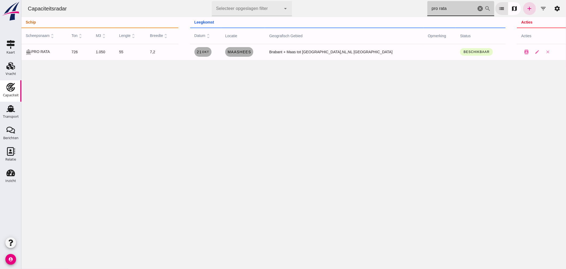
drag, startPoint x: 461, startPoint y: 11, endPoint x: 250, endPoint y: -12, distance: 212.5
click at [250, 0] on html "Capaciteitsradar Selecteer opgeslagen filter Selecteer opgeslagen filter cancel…" at bounding box center [293, 134] width 544 height 269
drag, startPoint x: 351, startPoint y: 6, endPoint x: 330, endPoint y: 4, distance: 21.8
click at [336, 5] on div "Capaciteitsradar Selecteer opgeslagen filter Selecteer opgeslagen filter cancel…" at bounding box center [293, 8] width 540 height 17
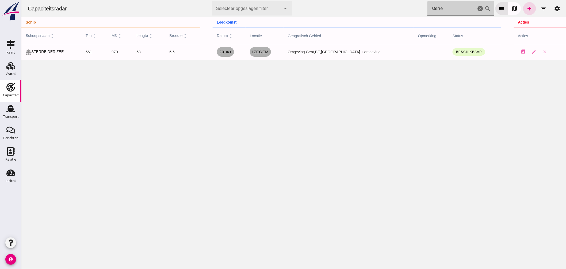
type input "sterre"
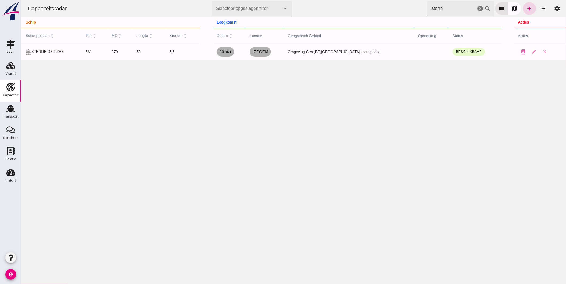
click at [9, 268] on icon "account_circle" at bounding box center [10, 274] width 11 height 11
drag, startPoint x: 38, startPoint y: 272, endPoint x: 16, endPoint y: 272, distance: 21.4
click at [38, 268] on div "Uitloggen" at bounding box center [40, 272] width 23 height 6
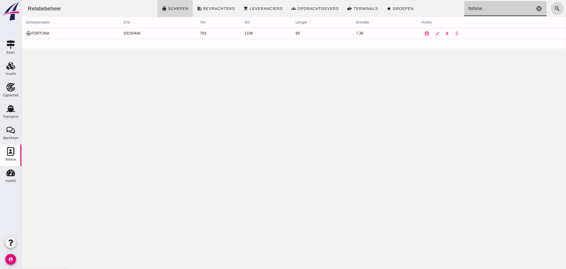
click at [535, 9] on icon "cancel" at bounding box center [538, 8] width 6 height 6
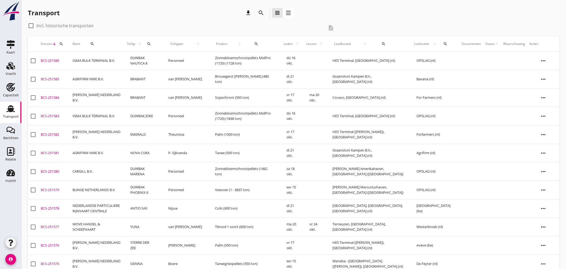
click at [11, 108] on use at bounding box center [10, 108] width 9 height 7
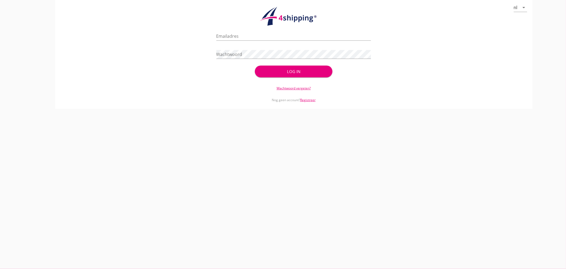
type input "[EMAIL_ADDRESS][DOMAIN_NAME]"
click at [303, 72] on div "Log in" at bounding box center [293, 71] width 60 height 6
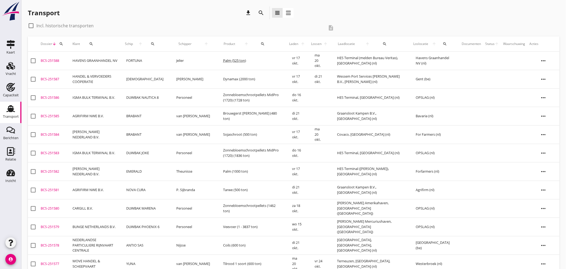
click at [163, 77] on td "[DEMOGRAPHIC_DATA]" at bounding box center [145, 79] width 50 height 18
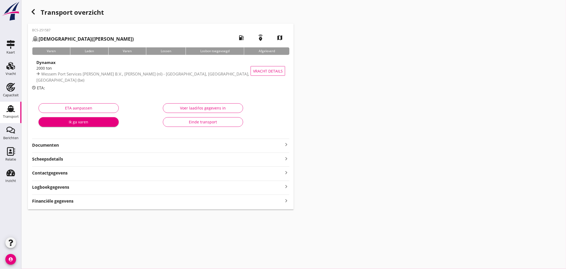
click at [288, 143] on icon "keyboard_arrow_right" at bounding box center [286, 144] width 6 height 6
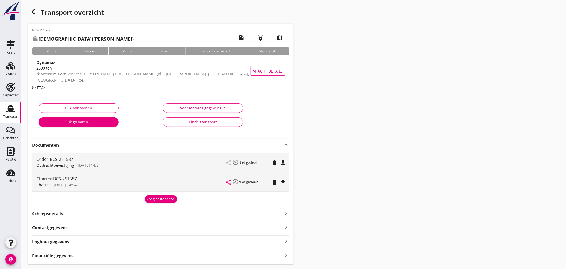
click at [286, 163] on div "file_download" at bounding box center [282, 162] width 7 height 6
click at [284, 182] on icon "file_download" at bounding box center [283, 182] width 6 height 6
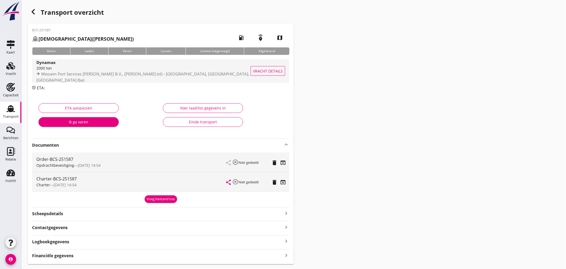
click at [153, 59] on div "Dynamax 2000 ton Wessem Port Services [PERSON_NAME] B.V., [PERSON_NAME] (nl) - …" at bounding box center [146, 71] width 220 height 24
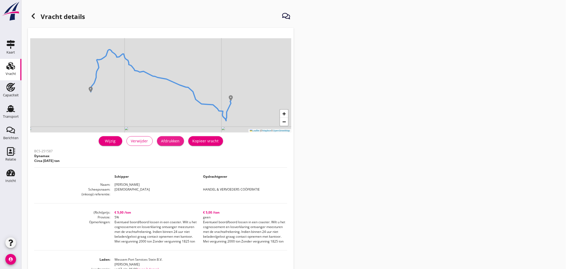
drag, startPoint x: 166, startPoint y: 142, endPoint x: 422, endPoint y: 230, distance: 271.0
click at [167, 142] on div "Afdrukken" at bounding box center [170, 141] width 18 height 6
click at [10, 110] on use at bounding box center [10, 108] width 9 height 7
